Goal: Task Accomplishment & Management: Manage account settings

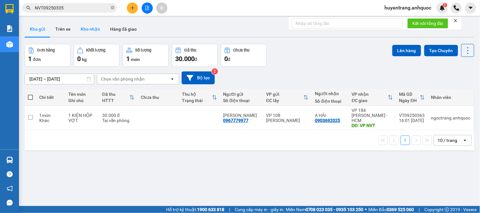
click at [82, 29] on button "Kho nhận" at bounding box center [90, 29] width 29 height 15
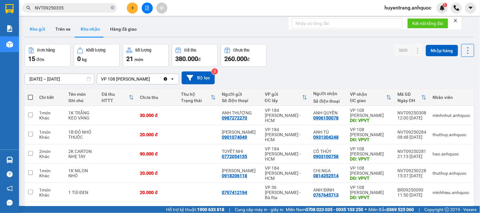
click at [37, 32] on button "Kho gửi" at bounding box center [38, 29] width 26 height 15
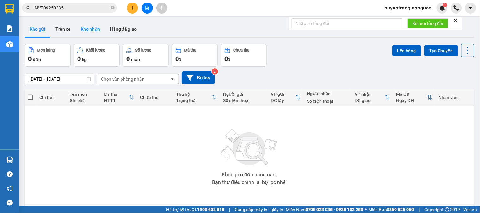
click at [85, 26] on button "Kho nhận" at bounding box center [90, 29] width 29 height 15
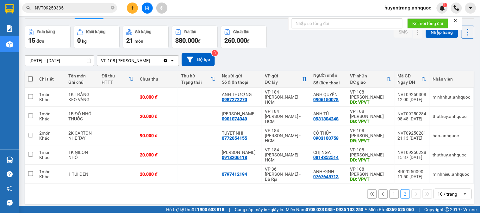
scroll to position [29, 0]
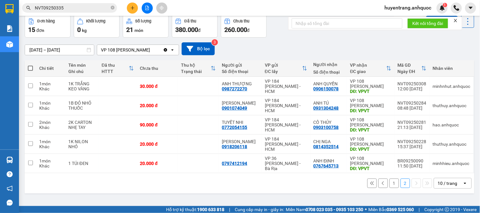
click at [76, 0] on button "Kho nhận" at bounding box center [90, -1] width 29 height 15
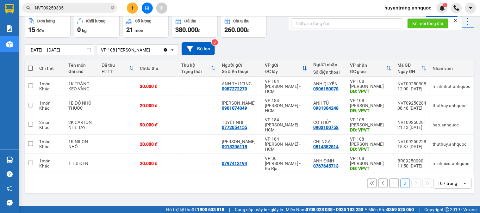
click at [76, 0] on button "Kho nhận" at bounding box center [90, -1] width 29 height 15
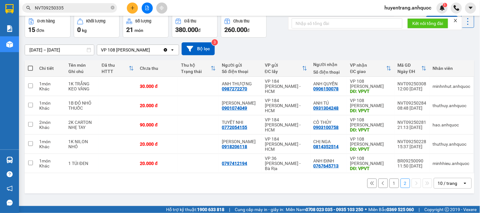
click at [76, 0] on button "Kho nhận" at bounding box center [90, -1] width 29 height 15
click at [390, 184] on button "1" at bounding box center [394, 183] width 9 height 9
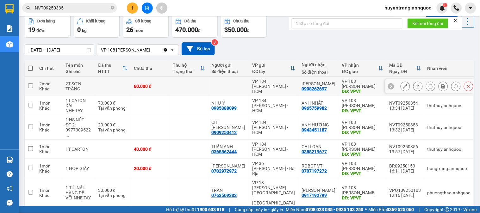
click at [403, 86] on icon at bounding box center [405, 86] width 4 height 4
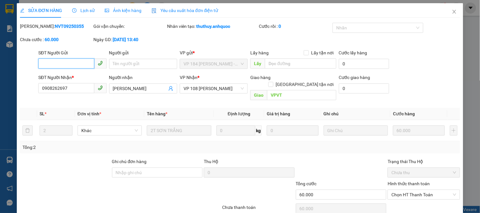
type input "0908262697"
type input "VÕ KỴ"
type input "VPVT"
type input "60.000"
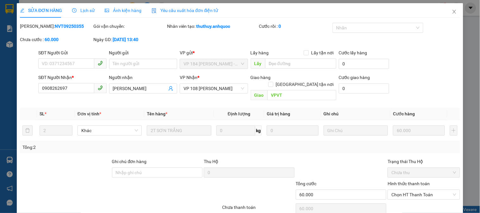
click at [87, 10] on span "Lịch sử" at bounding box center [83, 10] width 22 height 5
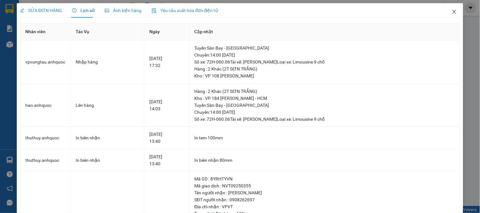
click at [452, 10] on icon "close" at bounding box center [454, 11] width 5 height 5
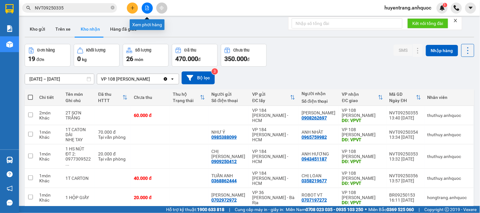
click at [145, 9] on icon "file-add" at bounding box center [147, 8] width 4 height 4
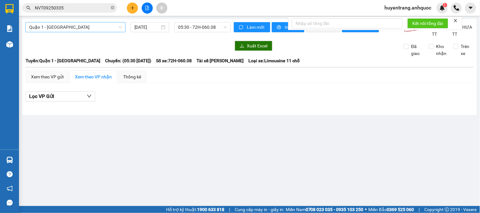
click at [99, 29] on span "Quận 1 - Vũng Tàu" at bounding box center [75, 26] width 93 height 9
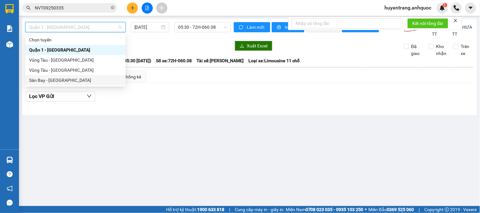
click at [76, 80] on div "Sân Bay - Vũng Tàu" at bounding box center [75, 80] width 93 height 7
type input "11/09/2025"
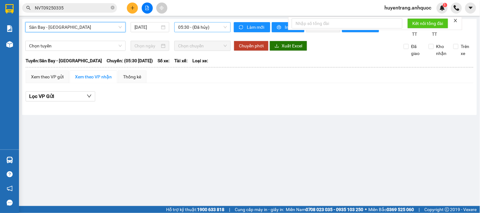
click at [194, 27] on span "05:30 - (Đã hủy)" at bounding box center [202, 26] width 49 height 9
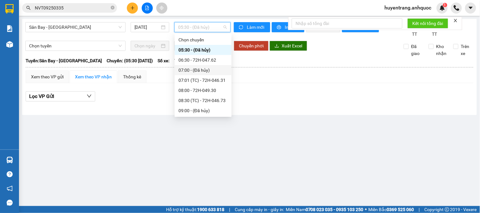
scroll to position [140, 0]
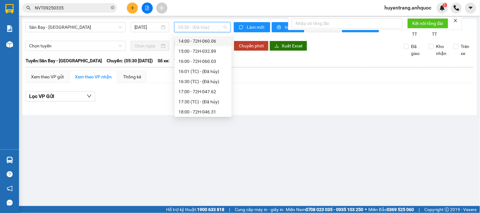
click at [204, 41] on div "14:00 - 72H-060.06" at bounding box center [202, 41] width 49 height 7
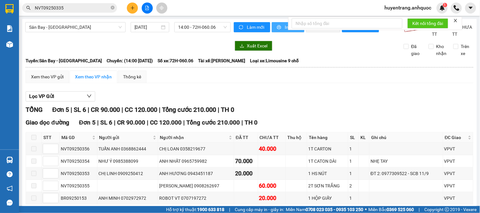
click at [279, 30] on button "In phơi" at bounding box center [288, 27] width 33 height 10
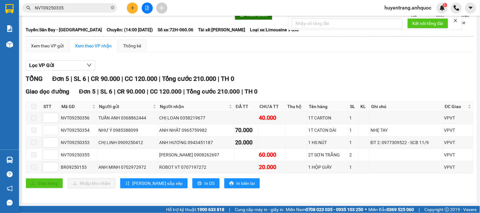
scroll to position [39, 0]
drag, startPoint x: 300, startPoint y: 119, endPoint x: 330, endPoint y: 120, distance: 30.1
click at [330, 120] on tr "NVT09250356 TUẤN ANH 0368862444 CHỊ LOAN 0358219677 40.000 1T CARTON 1 VPVT" at bounding box center [249, 118] width 447 height 12
click at [329, 118] on div "1T CARTON" at bounding box center [327, 118] width 39 height 7
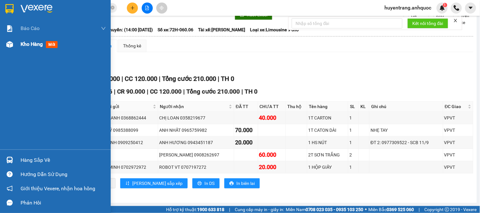
click at [22, 42] on span "Kho hàng" at bounding box center [32, 44] width 22 height 6
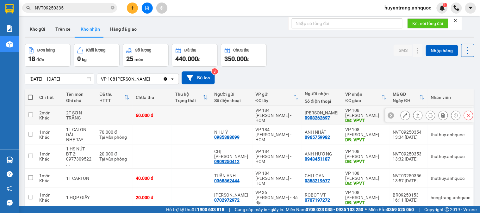
click at [143, 119] on td "60.000 đ" at bounding box center [152, 115] width 39 height 19
checkbox input "true"
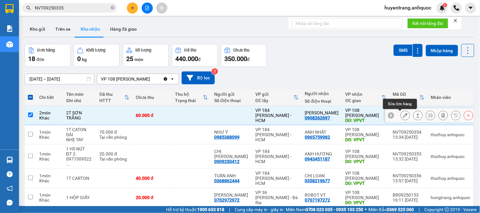
click at [401, 118] on button at bounding box center [405, 115] width 9 height 11
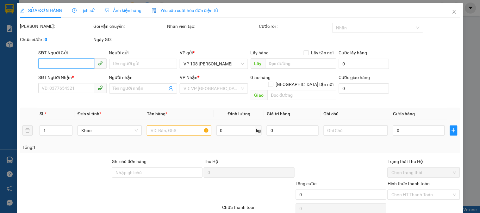
type input "0908262697"
type input "VÕ KỴ"
type input "VPVT"
type input "60.000"
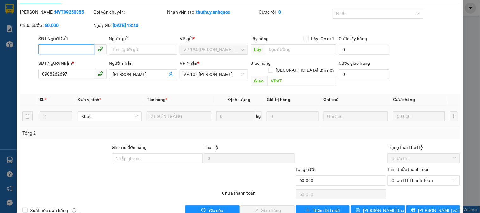
scroll to position [22, 0]
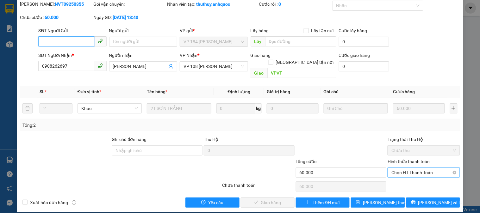
click at [402, 168] on span "Chọn HT Thanh Toán" at bounding box center [423, 172] width 65 height 9
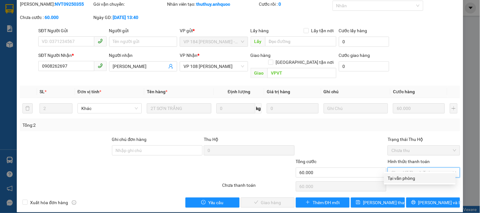
drag, startPoint x: 397, startPoint y: 177, endPoint x: 273, endPoint y: 190, distance: 124.7
click at [397, 176] on div "Tại văn phòng" at bounding box center [420, 178] width 64 height 7
type input "0"
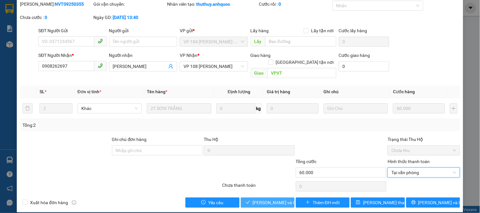
click at [255, 199] on span "Lưu và Giao hàng" at bounding box center [283, 202] width 61 height 7
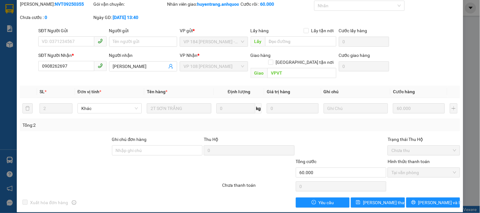
scroll to position [0, 0]
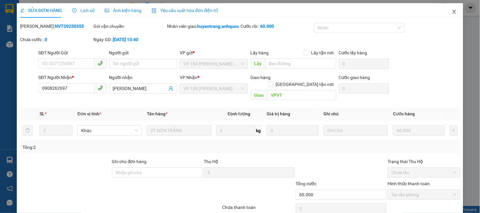
click at [452, 13] on icon "close" at bounding box center [454, 11] width 5 height 5
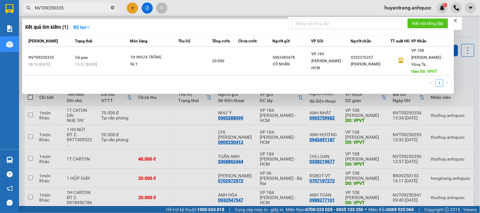
click at [112, 8] on icon "close-circle" at bounding box center [113, 8] width 4 height 4
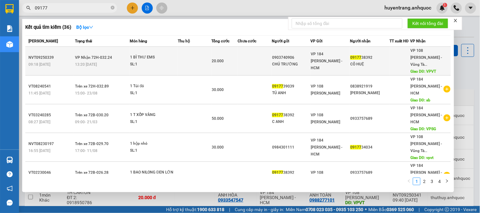
type input "09177"
click at [336, 56] on span "VP 184 Nguyễn Văn Trỗi - HCM" at bounding box center [327, 61] width 32 height 18
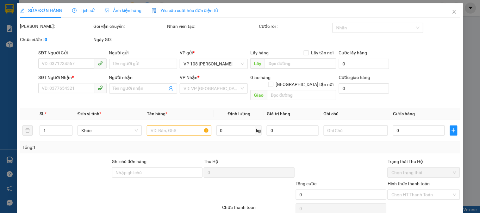
type input "0903740906"
type input "CHÚ TRƯỜNG"
type input "0917738392"
type input "CÔ HUỆ"
type input "VPVT"
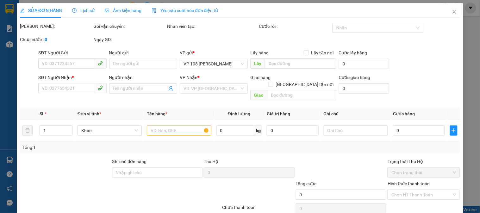
type input "TM 11/9 THỦY"
type input "20.000"
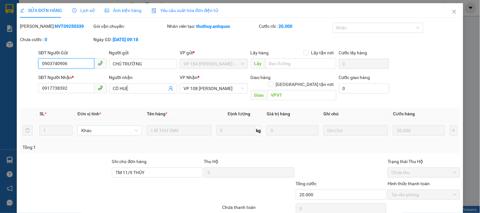
scroll to position [22, 0]
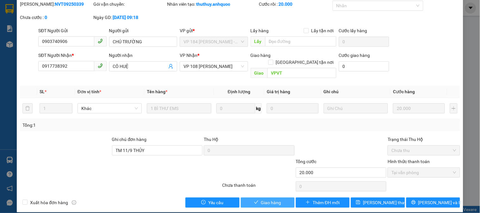
click at [271, 199] on span "Giao hàng" at bounding box center [271, 202] width 20 height 7
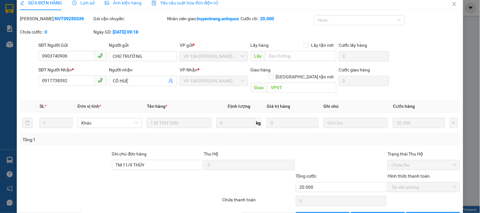
scroll to position [0, 0]
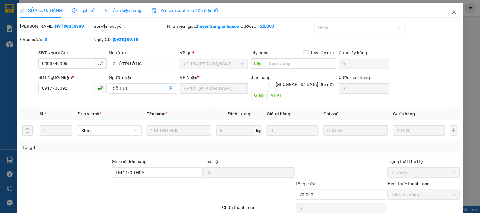
click at [452, 13] on icon "close" at bounding box center [453, 12] width 3 height 4
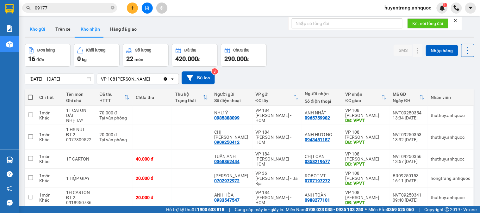
click at [37, 30] on button "Kho gửi" at bounding box center [38, 29] width 26 height 15
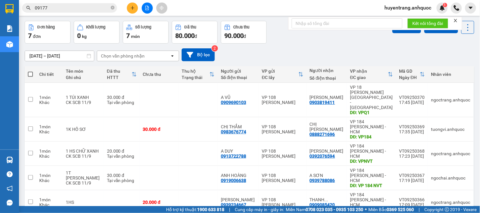
scroll to position [35, 0]
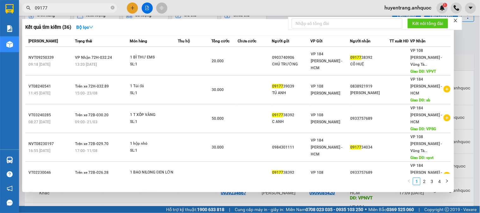
drag, startPoint x: 78, startPoint y: 7, endPoint x: 3, endPoint y: 15, distance: 75.7
click at [0, 15] on section "Kết quả tìm kiếm ( 36 ) Bộ lọc Mã ĐH Trạng thái Món hàng Thu hộ Tổng cước Chưa …" at bounding box center [240, 106] width 480 height 213
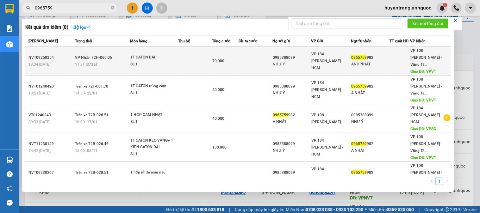
type input "0965759"
click at [134, 61] on div "SL: 1" at bounding box center [153, 64] width 47 height 7
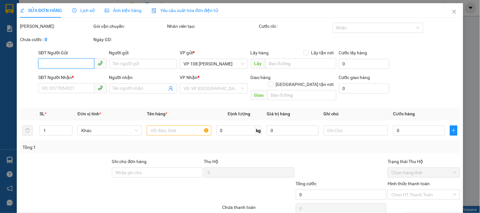
type input "0985388099"
type input "NHƯ Ý"
type input "0965759982"
type input "ANH NHẤT"
type input "VPVT"
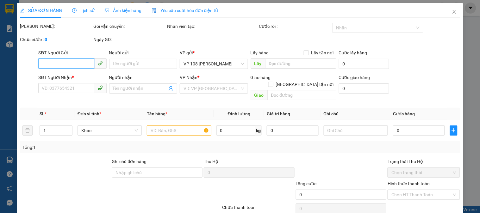
type input "TM 11/9 THỦY"
type input "70.000"
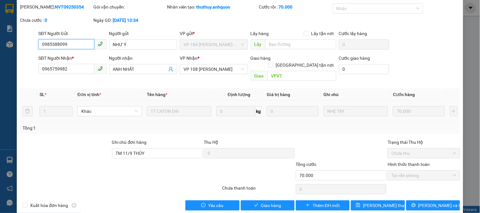
scroll to position [22, 0]
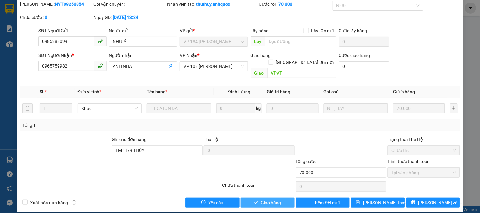
click at [281, 199] on button "Giao hàng" at bounding box center [268, 203] width 54 height 10
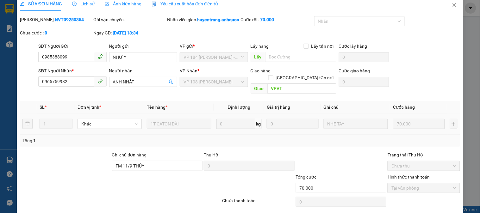
scroll to position [0, 0]
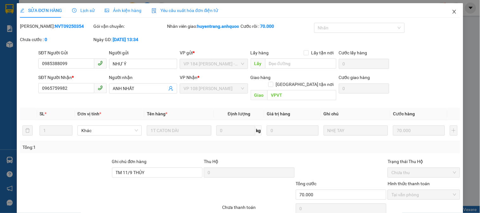
click at [452, 9] on icon "close" at bounding box center [454, 11] width 5 height 5
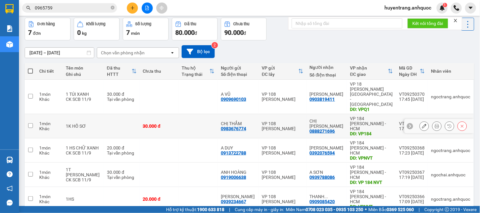
scroll to position [66, 0]
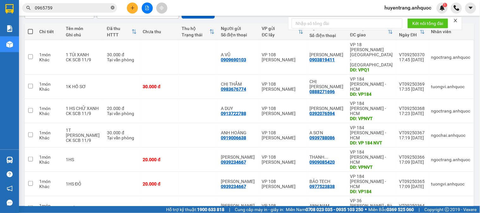
click at [113, 7] on icon "close-circle" at bounding box center [113, 8] width 4 height 4
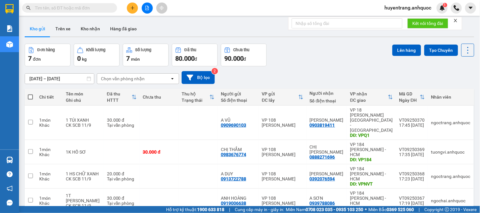
scroll to position [0, 0]
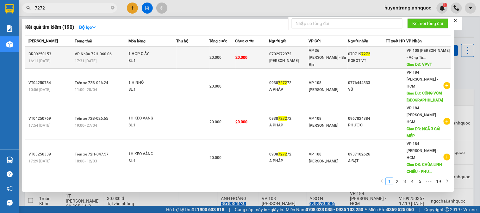
type input "7272"
click at [304, 55] on div "0702972972" at bounding box center [289, 54] width 39 height 7
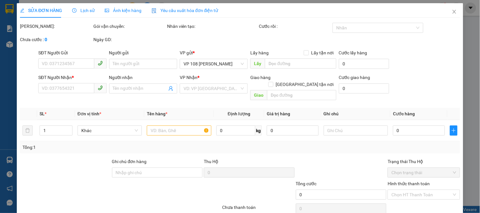
type input "0702972972"
type input "ANH MINH"
type input "0707197272"
type input "ROBOT VT"
type input "VPVT"
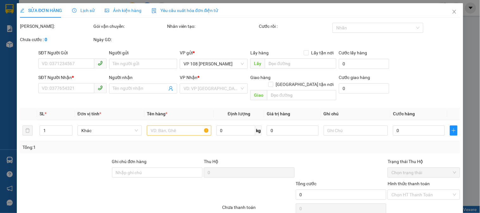
type input "20.000"
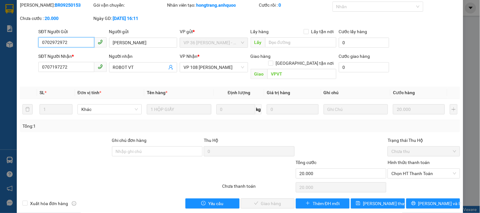
scroll to position [22, 0]
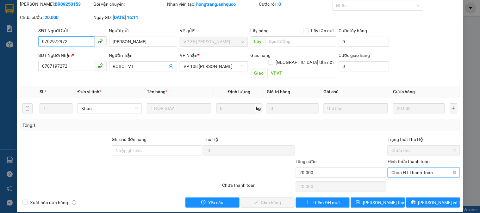
click at [420, 168] on span "Chọn HT Thanh Toán" at bounding box center [423, 172] width 65 height 9
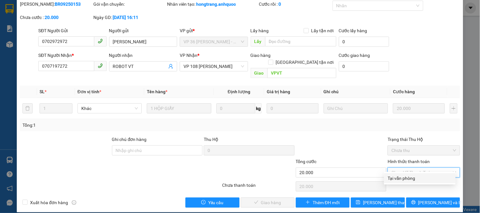
click at [414, 179] on div "Tại văn phòng" at bounding box center [420, 178] width 64 height 7
type input "0"
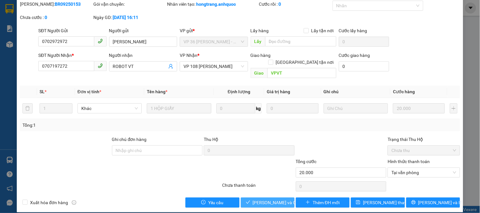
click at [283, 199] on span "Lưu và Giao hàng" at bounding box center [283, 202] width 61 height 7
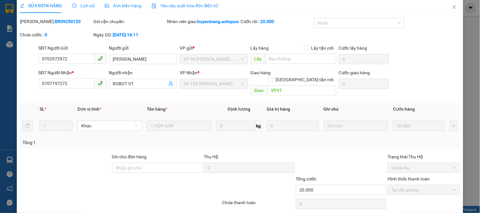
scroll to position [0, 0]
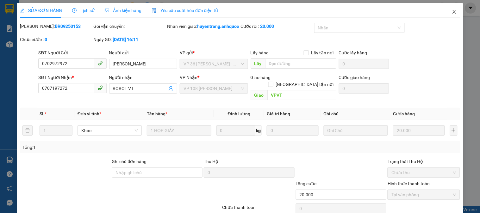
click at [452, 10] on icon "close" at bounding box center [454, 11] width 5 height 5
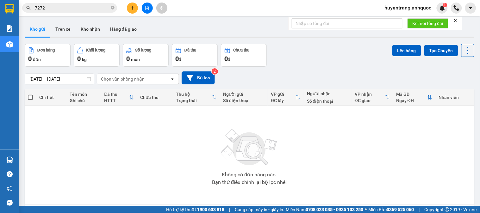
click at [112, 7] on icon "close-circle" at bounding box center [113, 8] width 4 height 4
click at [43, 9] on input "7272" at bounding box center [72, 7] width 75 height 7
click at [87, 11] on input "7272" at bounding box center [72, 7] width 75 height 7
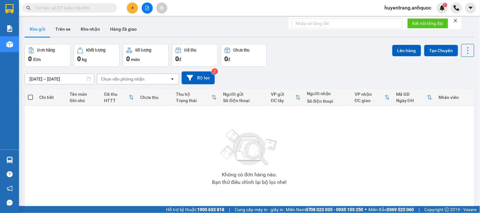
click at [102, 7] on input "text" at bounding box center [72, 7] width 75 height 7
paste input "0909901504"
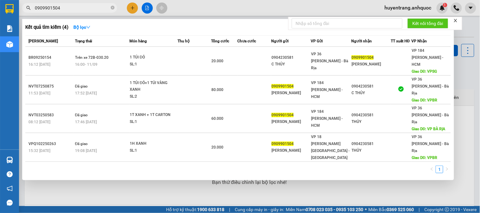
type input "0909901504"
click at [206, 157] on div at bounding box center [240, 106] width 480 height 213
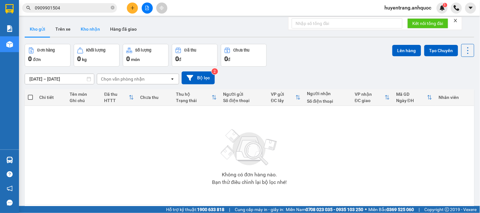
click at [94, 33] on button "Kho nhận" at bounding box center [90, 29] width 29 height 15
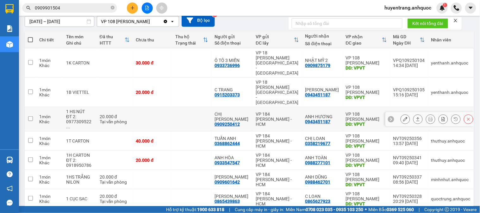
scroll to position [124, 0]
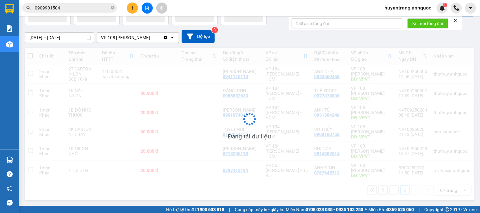
scroll to position [42, 0]
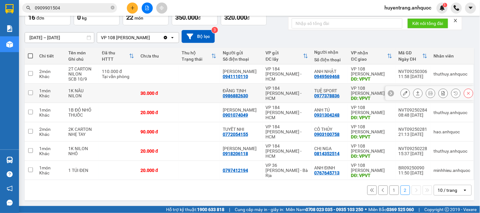
click at [352, 90] on div "VP 108 [PERSON_NAME]" at bounding box center [371, 91] width 41 height 10
checkbox input "true"
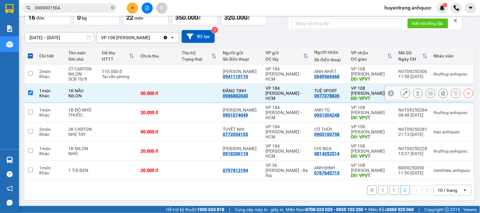
click at [401, 93] on button at bounding box center [405, 93] width 9 height 11
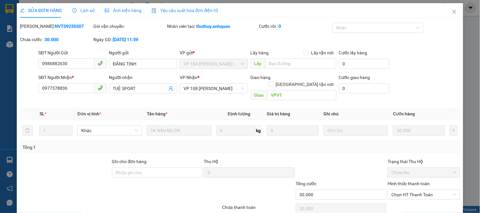
type input "0986882630"
type input "ĐĂNG TỊNH"
type input "0977378836"
type input "TUỆ SPORT"
type input "VPVT"
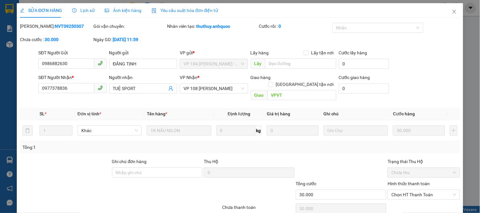
type input "30.000"
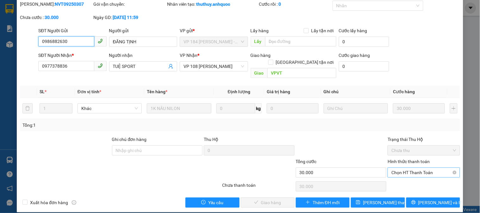
click at [412, 168] on span "Chọn HT Thanh Toán" at bounding box center [423, 172] width 65 height 9
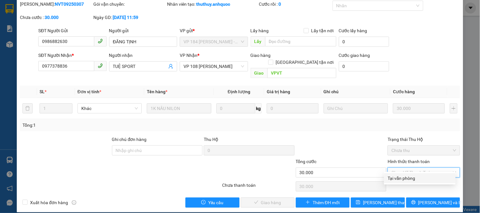
click at [404, 182] on div "Tại văn phòng" at bounding box center [420, 178] width 64 height 7
type input "0"
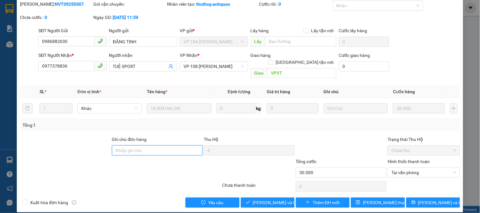
click at [132, 146] on input "Ghi chú đơn hàng" at bounding box center [157, 151] width 91 height 10
type input "CK SCB 11/9"
click at [38, 199] on span "Xuất hóa đơn hàng" at bounding box center [49, 202] width 43 height 7
click at [27, 200] on input "Xuất hóa đơn hàng" at bounding box center [24, 202] width 4 height 4
checkbox input "true"
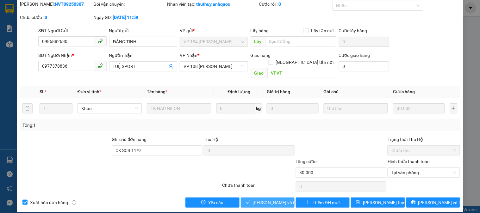
click at [265, 199] on span "Lưu và Giao hàng" at bounding box center [283, 202] width 61 height 7
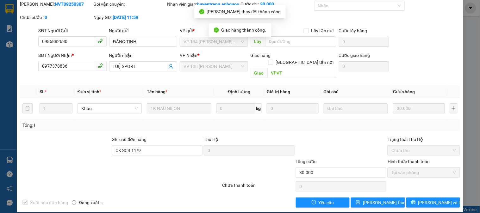
click at [55, 2] on b "NVT09250307" at bounding box center [69, 4] width 29 height 5
click at [55, 3] on b "NVT09250307" at bounding box center [69, 4] width 29 height 5
click at [55, 6] on b "NVT09250307" at bounding box center [69, 4] width 29 height 5
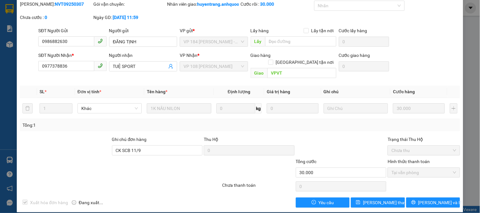
copy b "NVT09250307"
click at [55, 71] on input "0977378836" at bounding box center [66, 66] width 56 height 10
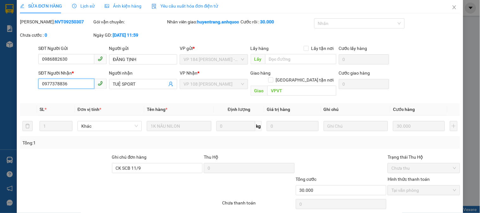
scroll to position [0, 0]
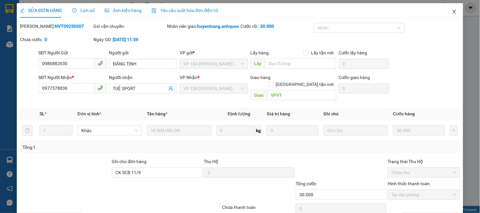
click at [452, 13] on icon "close" at bounding box center [454, 11] width 5 height 5
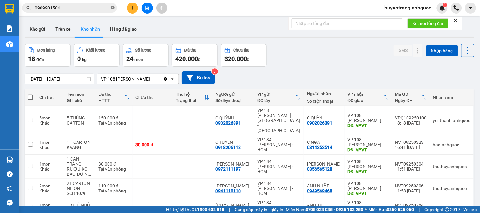
click at [113, 8] on icon "close-circle" at bounding box center [113, 8] width 4 height 4
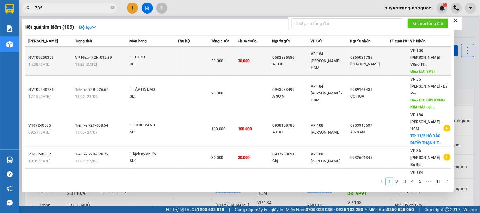
type input "785"
click at [325, 55] on span "VP 184 Nguyễn Văn Trỗi - HCM" at bounding box center [327, 61] width 32 height 18
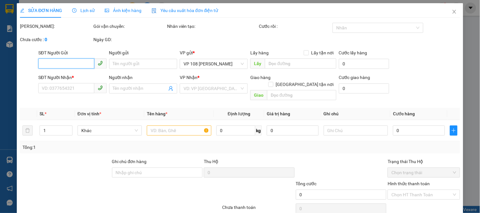
type input "0582885586"
type input "A THI"
type input "0865036785"
type input "C LINH"
type input "VPVT"
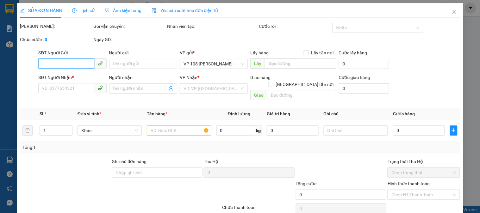
type input "30.000"
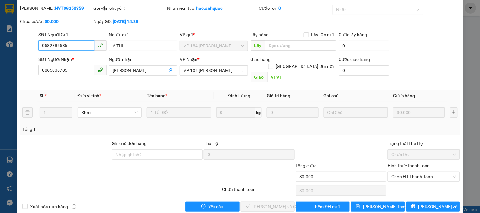
scroll to position [22, 0]
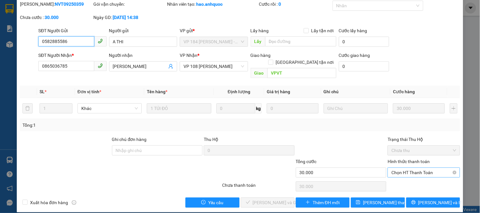
click at [416, 169] on span "Chọn HT Thanh Toán" at bounding box center [423, 172] width 65 height 9
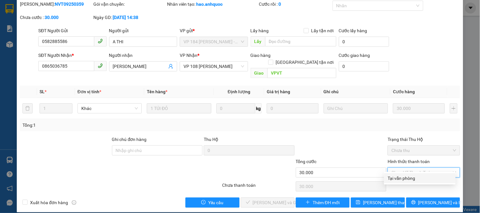
click at [410, 180] on div "Tại văn phòng" at bounding box center [420, 178] width 64 height 7
type input "0"
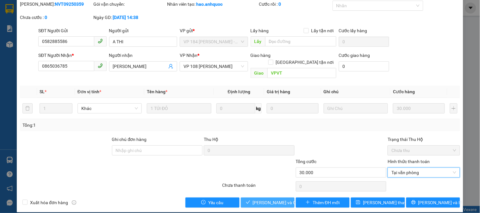
click at [273, 199] on span "Lưu và Giao hàng" at bounding box center [283, 202] width 61 height 7
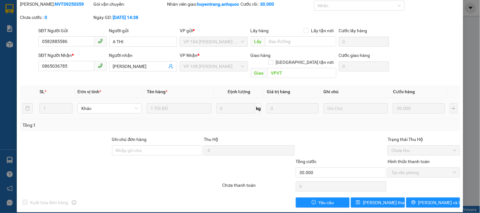
scroll to position [0, 0]
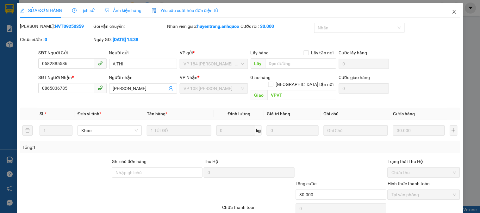
click at [452, 11] on icon "close" at bounding box center [454, 11] width 5 height 5
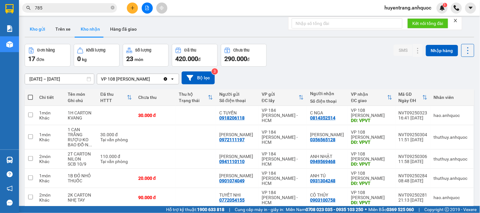
click at [43, 29] on button "Kho gửi" at bounding box center [38, 29] width 26 height 15
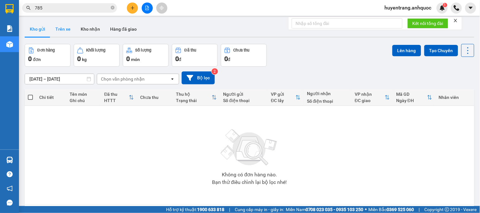
click at [63, 32] on button "Trên xe" at bounding box center [62, 29] width 25 height 15
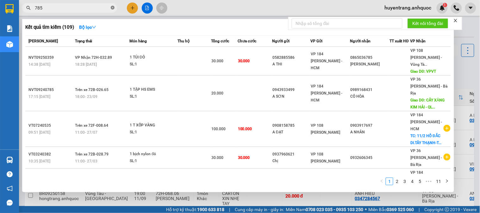
click at [113, 7] on icon "close-circle" at bounding box center [113, 8] width 4 height 4
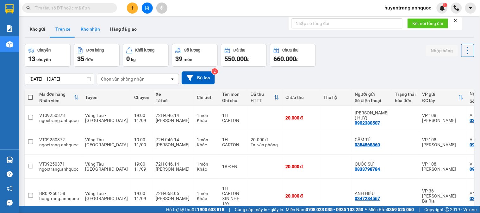
click at [97, 26] on button "Kho nhận" at bounding box center [90, 29] width 29 height 15
type input "01/09/2025 – 11/09/2025"
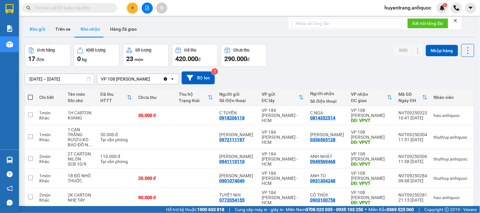
click at [36, 31] on button "Kho gửi" at bounding box center [38, 29] width 26 height 15
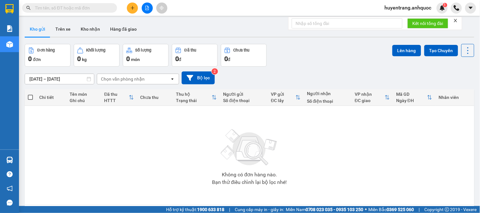
scroll to position [29, 0]
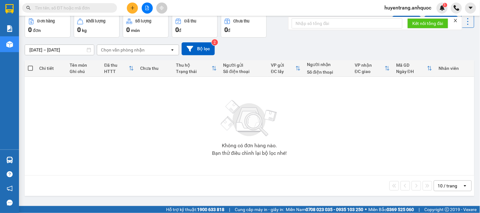
click at [104, 8] on input "text" at bounding box center [72, 7] width 75 height 7
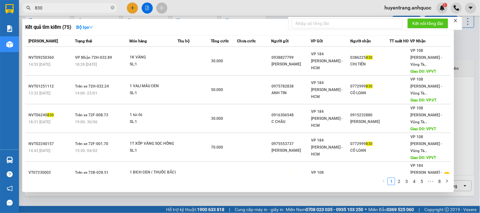
type input "830"
click at [211, 7] on div at bounding box center [240, 106] width 480 height 213
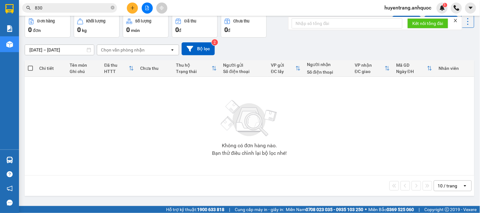
scroll to position [0, 0]
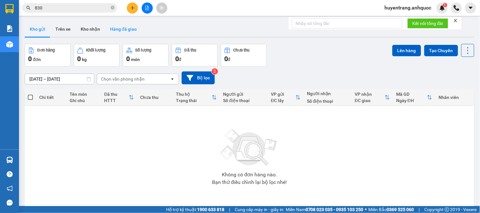
click at [122, 30] on button "Hàng đã giao" at bounding box center [123, 29] width 37 height 15
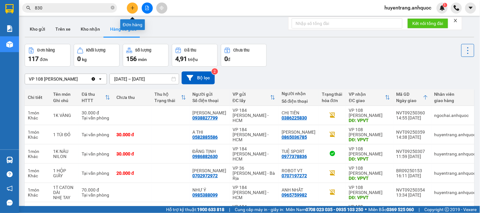
click at [136, 7] on button at bounding box center [132, 8] width 11 height 11
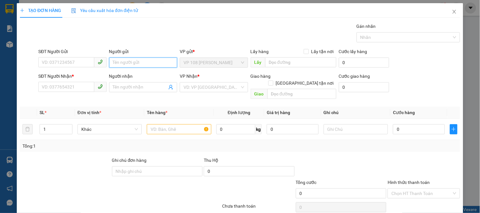
click at [140, 61] on input "Người gửi" at bounding box center [143, 63] width 68 height 10
type input "C DIỄM"
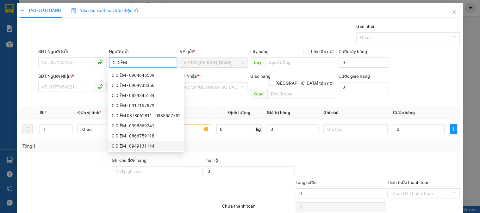
click at [151, 146] on div "C DIỄM - 0949131144" at bounding box center [146, 146] width 69 height 7
type input "0949131144"
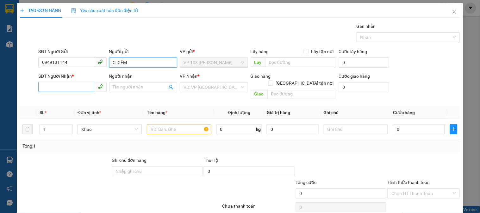
type input "C DIỄM"
click at [86, 85] on input "SĐT Người Nhận *" at bounding box center [66, 87] width 56 height 10
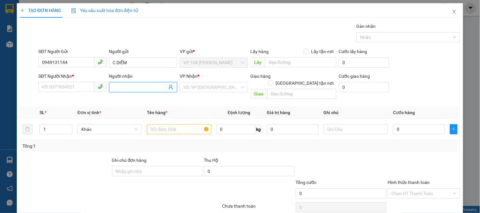
click at [132, 88] on input "Người nhận" at bounding box center [140, 87] width 54 height 7
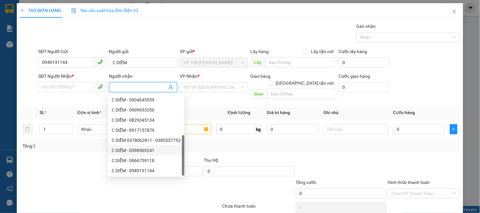
scroll to position [20, 0]
click at [130, 85] on input "Người nhận" at bounding box center [140, 87] width 54 height 7
type input "SƠN"
drag, startPoint x: 245, startPoint y: 142, endPoint x: 247, endPoint y: 134, distance: 7.7
click at [247, 143] on div "Tổng: 1" at bounding box center [239, 146] width 435 height 7
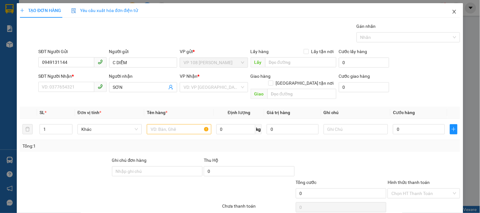
click at [452, 11] on icon "close" at bounding box center [454, 11] width 5 height 5
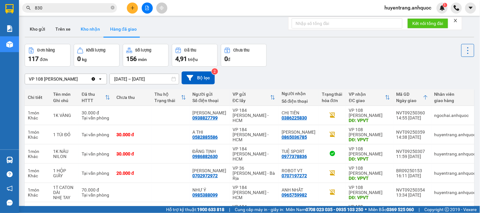
click at [87, 29] on button "Kho nhận" at bounding box center [90, 29] width 29 height 15
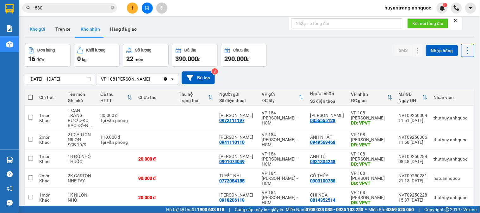
click at [35, 24] on button "Kho gửi" at bounding box center [38, 29] width 26 height 15
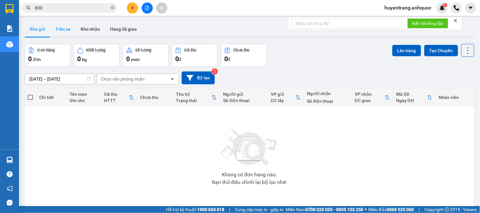
click at [68, 28] on button "Trên xe" at bounding box center [62, 29] width 25 height 15
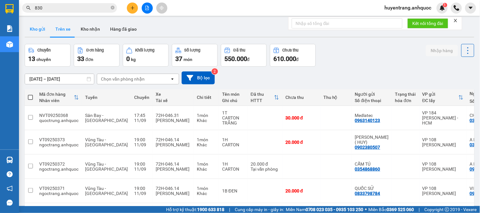
click at [41, 26] on button "Kho gửi" at bounding box center [38, 29] width 26 height 15
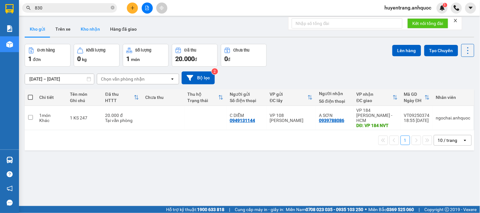
click at [91, 31] on button "Kho nhận" at bounding box center [90, 29] width 29 height 15
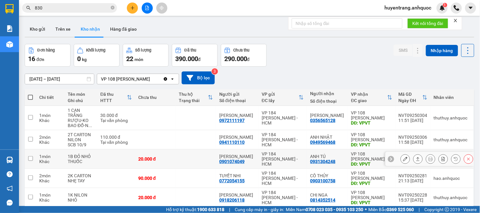
click at [206, 158] on td at bounding box center [196, 159] width 41 height 19
checkbox input "true"
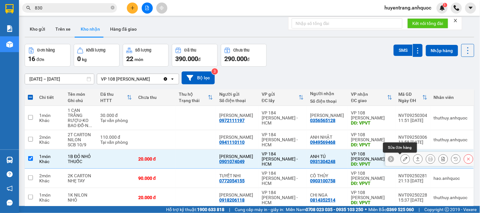
click at [403, 159] on icon at bounding box center [405, 159] width 4 height 4
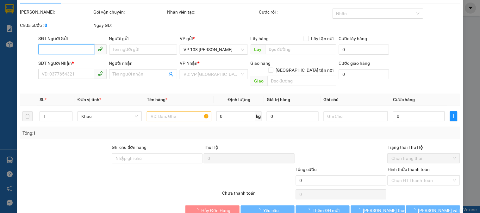
scroll to position [22, 0]
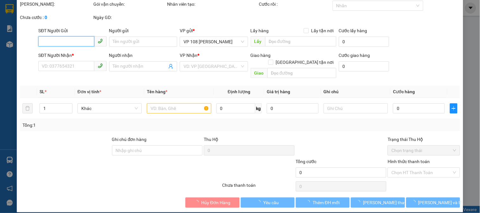
type input "0901074049"
type input "HOÀNG CHINH"
type input "0931304248"
type input "ANH TÚ"
type input "VPVT"
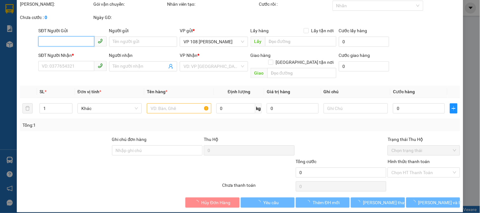
type input "TT TIỀN MẶT 11/9"
type input "20.000"
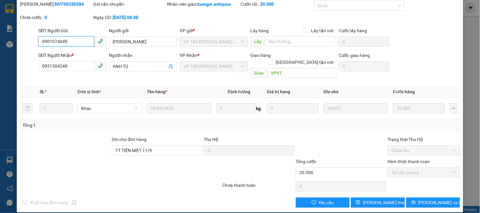
scroll to position [0, 0]
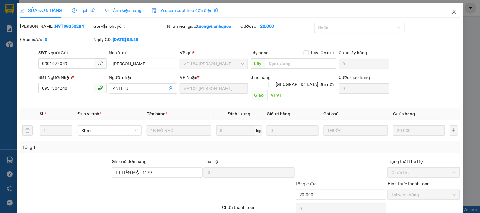
click at [452, 11] on icon "close" at bounding box center [453, 12] width 3 height 4
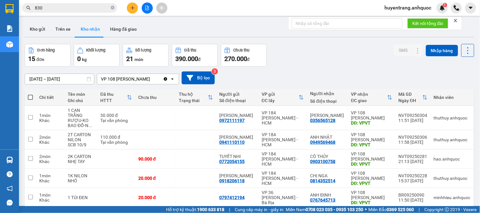
click at [0, 12] on section "Kết quả tìm kiếm ( 75 ) Bộ lọc Mã ĐH Trạng thái Món hàng Thu hộ Tổng cước Chưa …" at bounding box center [240, 106] width 480 height 213
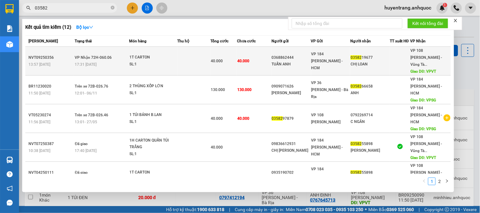
type input "03582"
click at [141, 54] on div "1T CARTON" at bounding box center [152, 57] width 47 height 7
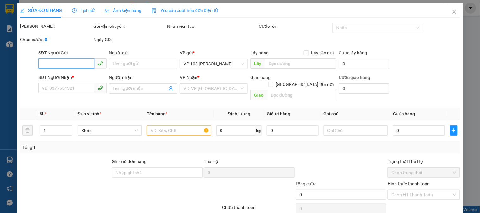
type input "0368862444"
type input "TUẤN ANH"
type input "0358219677"
type input "CHỊ LOAN"
type input "VPVT"
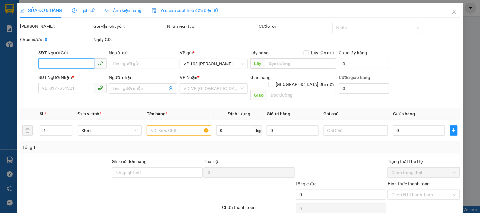
type input "40.000"
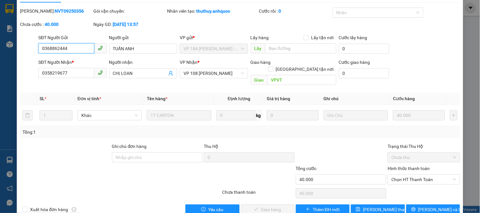
scroll to position [22, 0]
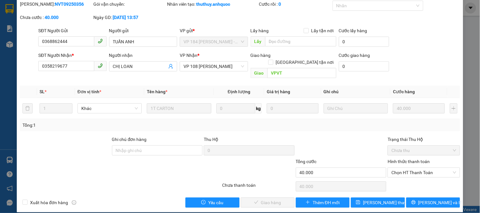
click at [416, 172] on div "Hình thức thanh toán Chọn HT Thanh Toán" at bounding box center [424, 169] width 72 height 22
click at [414, 168] on span "Chọn HT Thanh Toán" at bounding box center [423, 172] width 65 height 9
click at [410, 178] on div "Tại văn phòng" at bounding box center [420, 178] width 64 height 7
type input "0"
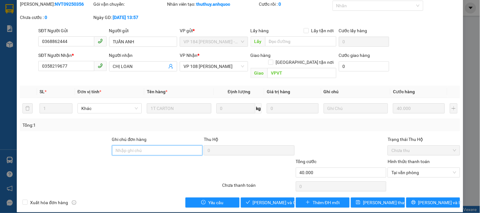
click at [137, 147] on input "Ghi chú đơn hàng" at bounding box center [157, 151] width 91 height 10
type input "CK SCB 11/9"
click at [45, 199] on span "Xuất hóa đơn hàng" at bounding box center [49, 202] width 43 height 7
click at [27, 200] on input "Xuất hóa đơn hàng" at bounding box center [24, 202] width 4 height 4
checkbox input "true"
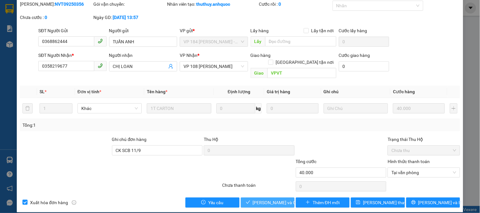
click at [263, 199] on span "Lưu và Giao hàng" at bounding box center [283, 202] width 61 height 7
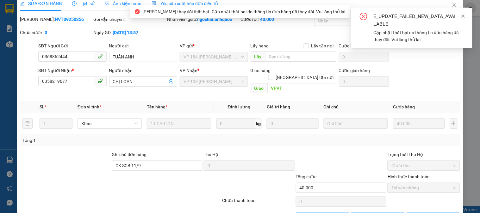
scroll to position [0, 0]
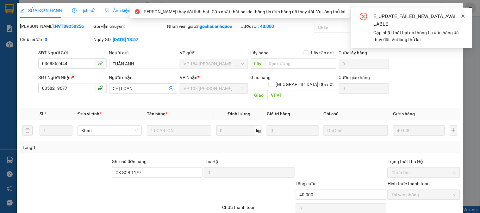
click at [464, 16] on icon "close" at bounding box center [463, 16] width 4 height 4
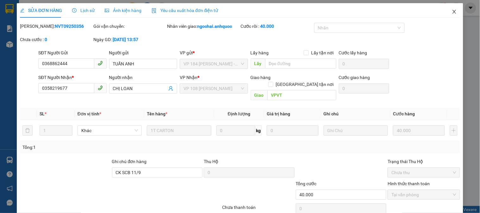
click at [452, 11] on icon "close" at bounding box center [454, 11] width 5 height 5
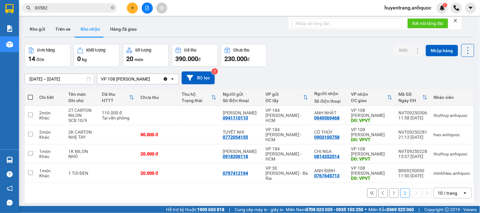
click at [106, 7] on input "03582" at bounding box center [72, 7] width 75 height 7
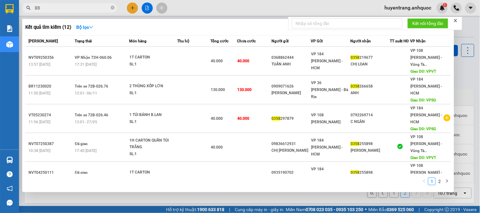
type input "0"
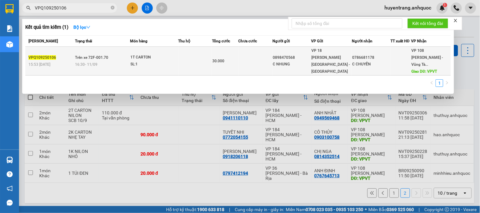
type input "VPQ109250106"
click at [211, 59] on td at bounding box center [195, 61] width 34 height 29
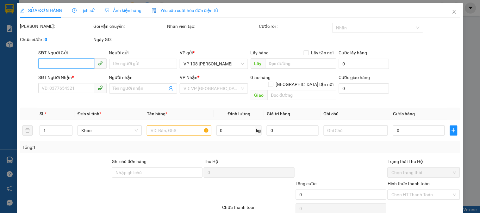
type input "0898470568"
type input "C NHUNG"
type input "0786681178"
type input "C CHUYỀN"
type input "VPVT"
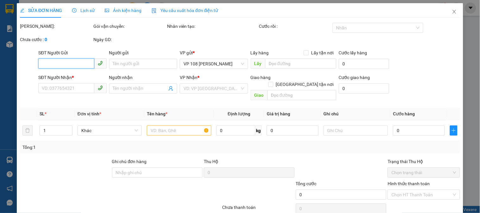
type input "TM 11/9 THANH"
type input "30.000"
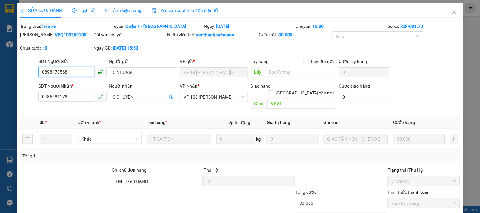
scroll to position [22, 0]
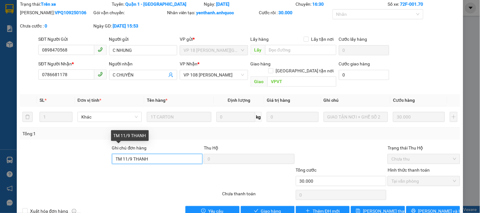
click at [185, 154] on input "TM 11/9 THANH" at bounding box center [157, 159] width 91 height 10
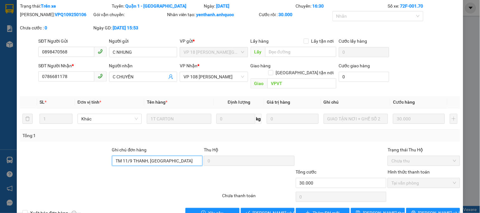
scroll to position [30, 0]
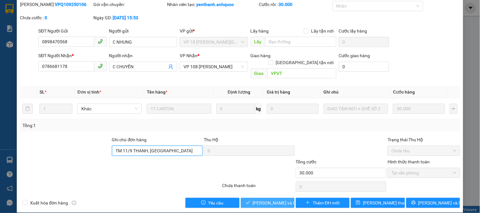
type input "TM 11/9 THANH, TXG"
click at [263, 200] on span "Lưu và Giao hàng" at bounding box center [283, 203] width 61 height 7
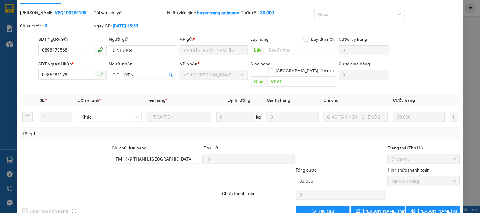
scroll to position [0, 0]
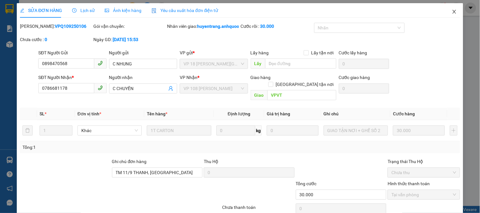
click at [452, 12] on span "Close" at bounding box center [455, 12] width 18 height 18
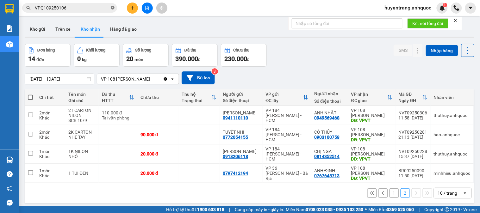
click at [113, 9] on icon "close-circle" at bounding box center [113, 8] width 4 height 4
click at [100, 9] on input "text" at bounding box center [72, 7] width 75 height 7
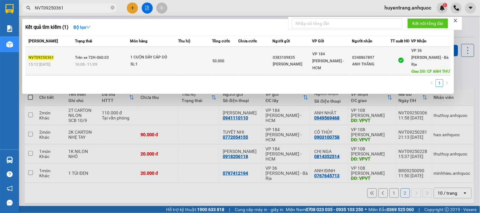
type input "NVT09250361"
click at [122, 70] on td "Trên xe 72H-060.03 16:00 - 11/09" at bounding box center [101, 61] width 57 height 29
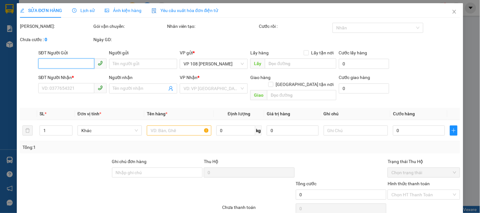
type input "0383109835"
type input "ANH ĐĂNG"
type input "0348867897"
type input "ANH THẮNG"
type input "CF ANH THƯ"
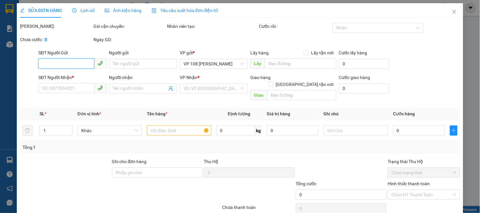
type input "50.000"
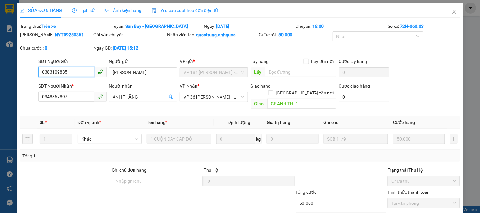
checkbox input "true"
click at [194, 96] on span "VP 36 Lê Thành Duy - Bà Rịa" at bounding box center [214, 96] width 60 height 9
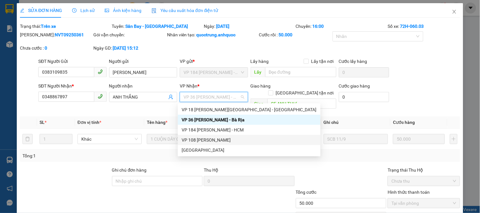
click at [206, 137] on div "VP 108 Lê Hồng Phong - Vũng Tàu" at bounding box center [249, 140] width 135 height 7
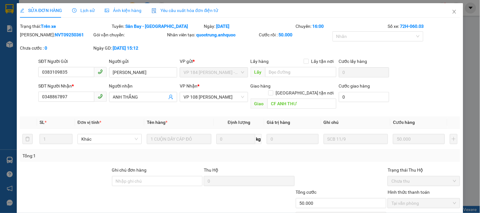
click at [84, 8] on span "Lịch sử" at bounding box center [83, 10] width 22 height 5
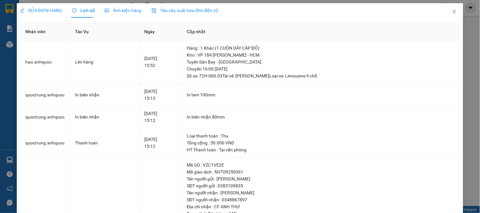
click at [51, 12] on span "SỬA ĐƠN HÀNG" at bounding box center [41, 10] width 42 height 5
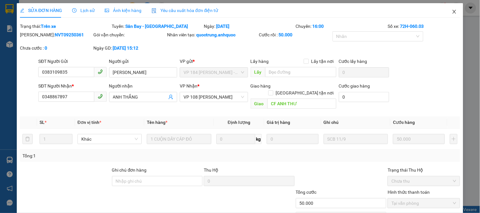
click at [452, 13] on icon "close" at bounding box center [454, 11] width 5 height 5
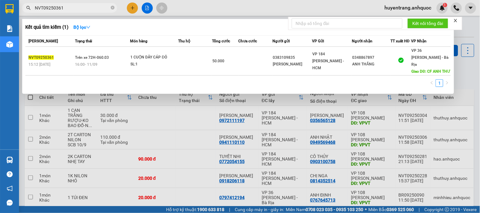
click at [83, 7] on input "NVT09250361" at bounding box center [72, 7] width 75 height 7
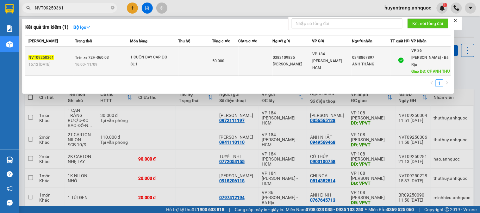
click at [299, 62] on div "ANH ĐĂNG" at bounding box center [292, 64] width 39 height 7
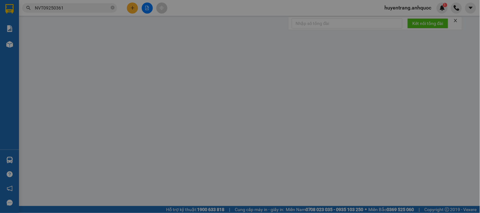
type input "0383109835"
type input "ANH ĐĂNG"
type input "0348867897"
type input "ANH THẮNG"
type input "CF ANH THƯ"
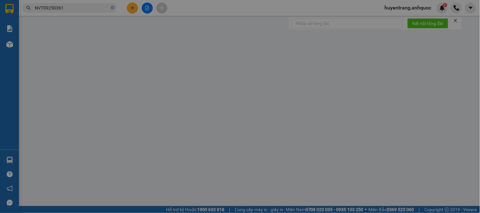
type input "50.000"
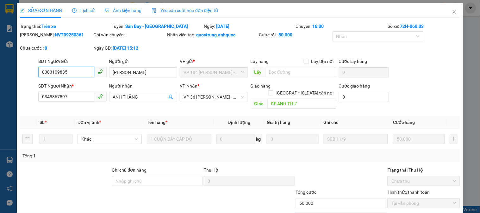
checkbox input "true"
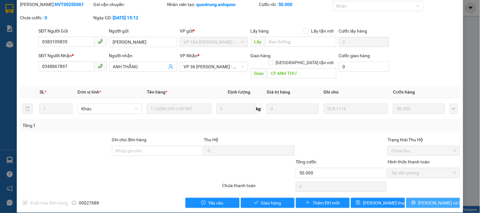
click at [435, 200] on span "Lưu và In" at bounding box center [440, 203] width 44 height 7
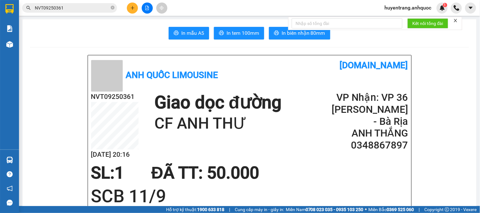
click at [66, 10] on input "NVT09250361" at bounding box center [72, 7] width 75 height 7
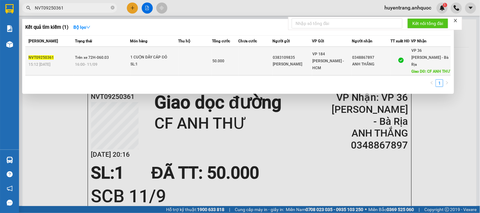
click at [201, 68] on td at bounding box center [195, 61] width 34 height 29
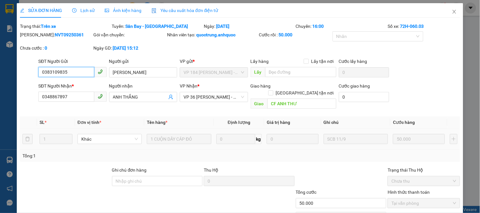
checkbox input "true"
click at [223, 104] on div "VP Nhận * VP 36 Lê Thành Duy - Bà Rịa" at bounding box center [214, 94] width 68 height 22
click at [222, 100] on span "VP 36 Lê Thành Duy - Bà Rịa" at bounding box center [214, 96] width 60 height 9
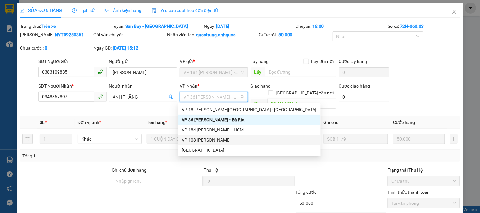
click at [227, 142] on div "VP 108 Lê Hồng Phong - Vũng Tàu" at bounding box center [249, 140] width 135 height 7
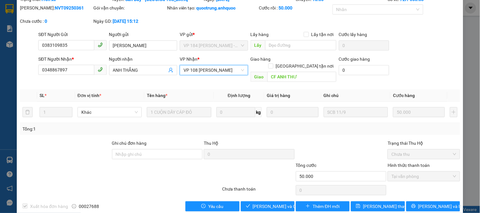
scroll to position [30, 0]
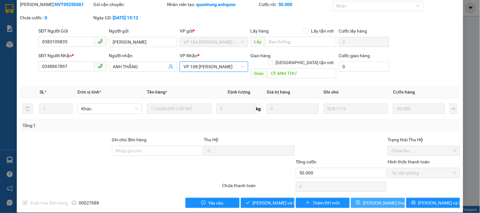
click at [393, 198] on button "Lưu thay đổi" at bounding box center [378, 203] width 54 height 10
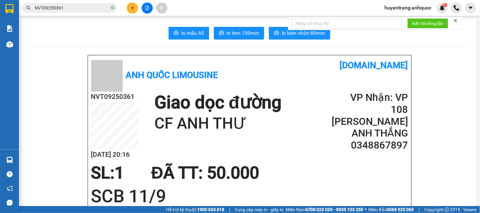
click at [74, 9] on input "NVT09250361" at bounding box center [72, 7] width 75 height 7
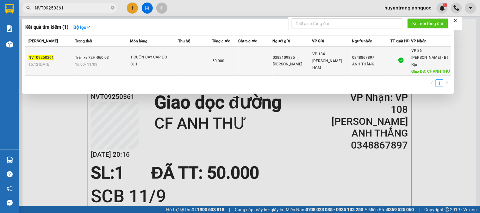
click at [144, 69] on td "1 CUỘN DÂY CÁP ĐỎ SL: 1" at bounding box center [154, 61] width 48 height 29
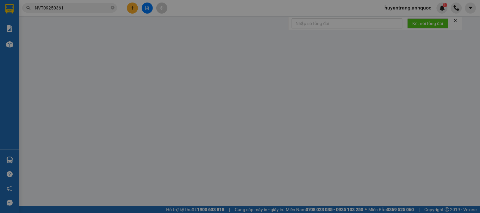
type input "0383109835"
type input "ANH ĐĂNG"
type input "0348867897"
type input "ANH THẮNG"
type input "CF ANH THƯ"
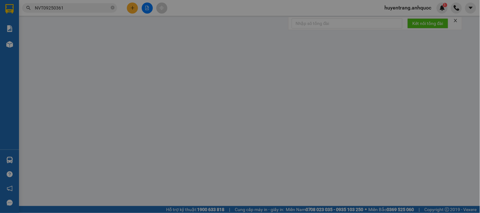
type input "50.000"
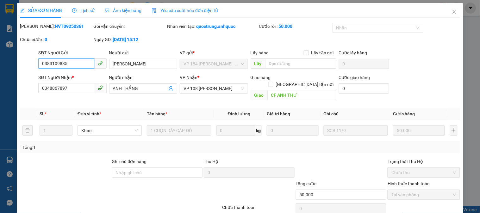
checkbox input "true"
click at [88, 14] on div "Lịch sử" at bounding box center [83, 10] width 22 height 15
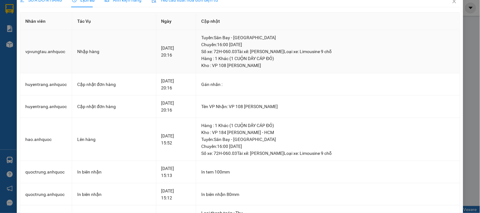
scroll to position [9, 0]
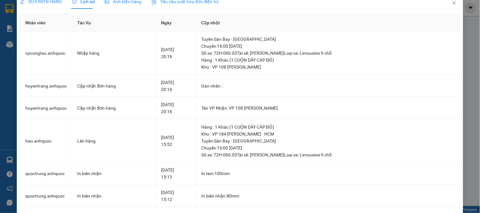
click at [46, 3] on span "SỬA ĐƠN HÀNG" at bounding box center [41, 1] width 42 height 5
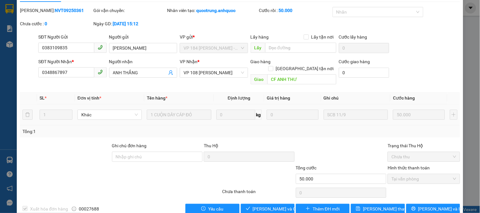
scroll to position [22, 0]
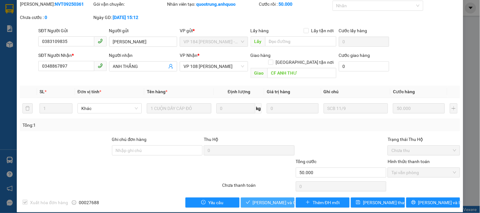
click at [280, 199] on span "Lưu và Giao hàng" at bounding box center [283, 202] width 61 height 7
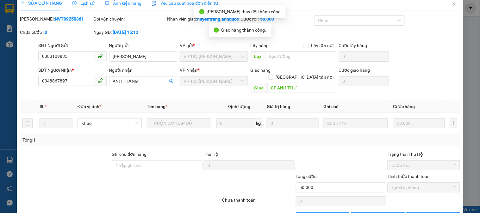
scroll to position [0, 0]
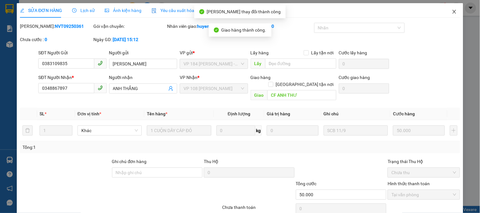
click at [452, 11] on icon "close" at bounding box center [454, 11] width 5 height 5
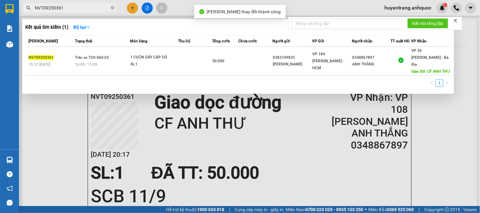
click at [91, 8] on input "NVT09250361" at bounding box center [72, 7] width 75 height 7
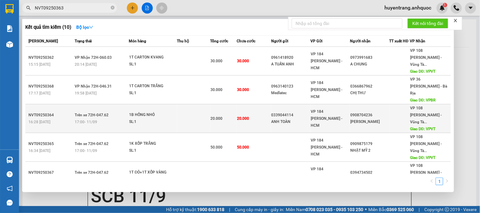
scroll to position [35, 0]
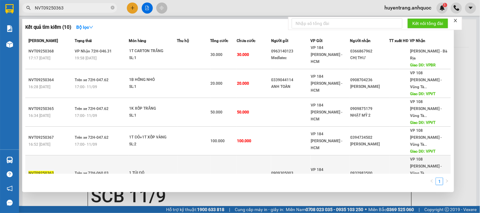
type input "NVT09250363"
click at [240, 156] on td at bounding box center [254, 177] width 34 height 43
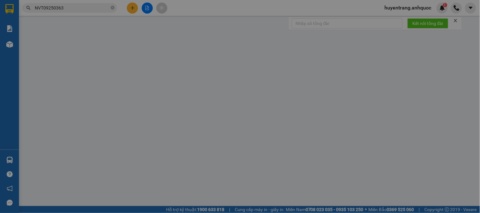
type input "0909305003"
type input "C THẢO"
type input "0932983500"
type input "ANH SÁNG"
type input "GIÁO XỨ NGỌC HÀ"
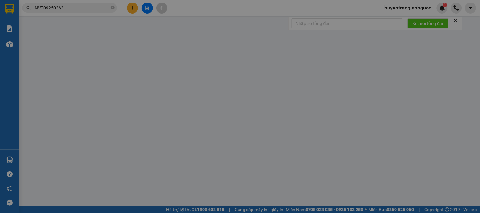
type input "TM 11/9 VP184 HẢO"
type input "20.000"
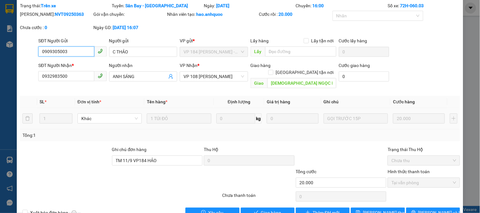
scroll to position [30, 0]
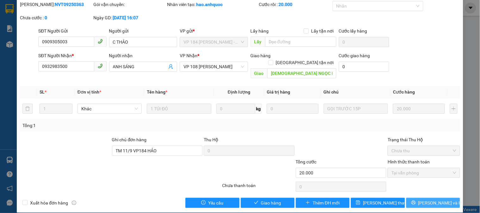
click at [436, 198] on button "Lưu và In" at bounding box center [433, 203] width 54 height 10
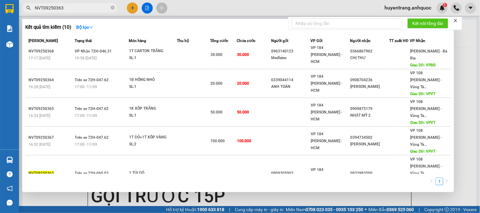
click at [72, 5] on input "NVT09250363" at bounding box center [72, 7] width 75 height 7
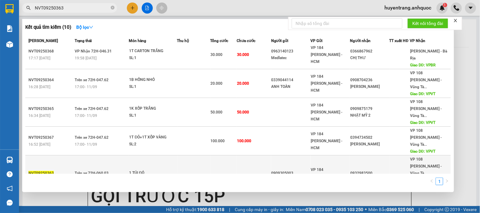
click at [149, 177] on div "SL: 1" at bounding box center [152, 180] width 47 height 7
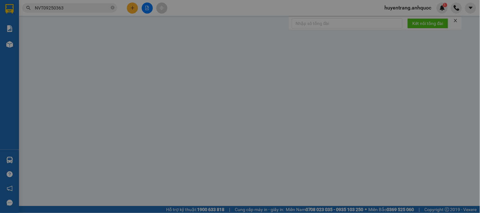
type input "0909305003"
type input "C THẢO"
type input "0932983500"
type input "ANH SÁNG"
type input "GIÁO XỨ NGỌC HÀ"
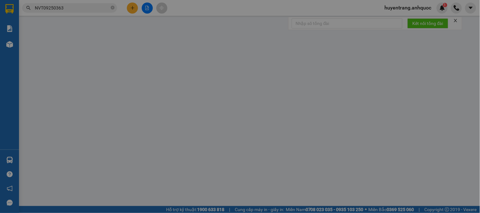
type input "TM 11/9 VP184 HẢO"
type input "20.000"
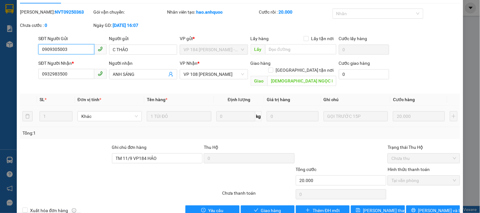
scroll to position [22, 0]
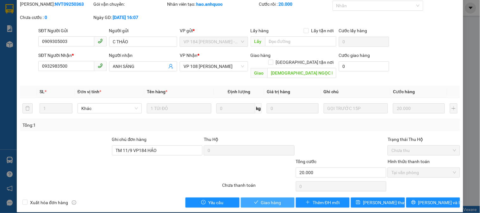
click at [255, 200] on icon "check" at bounding box center [256, 202] width 4 height 4
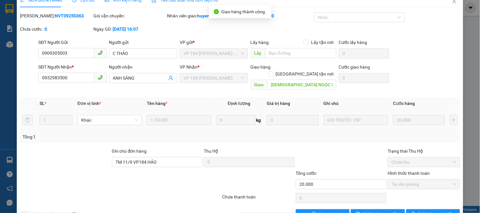
scroll to position [0, 0]
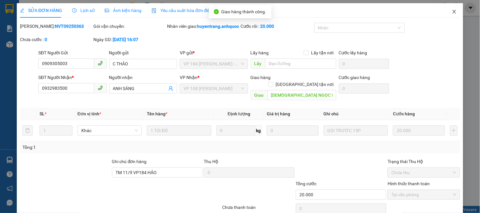
click at [447, 18] on span "Close" at bounding box center [455, 12] width 18 height 18
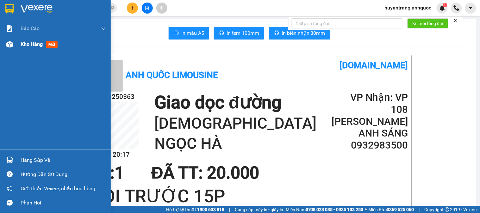
click at [12, 43] on img at bounding box center [9, 44] width 7 height 7
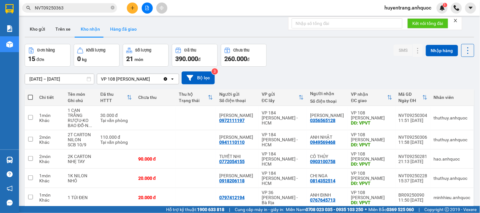
click at [121, 33] on button "Hàng đã giao" at bounding box center [123, 29] width 37 height 15
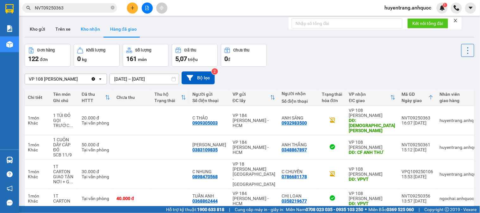
click at [97, 29] on button "Kho nhận" at bounding box center [90, 29] width 29 height 15
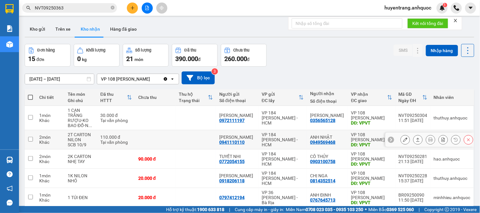
scroll to position [29, 0]
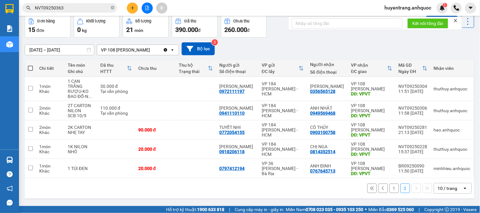
click at [391, 192] on button "1" at bounding box center [394, 188] width 9 height 9
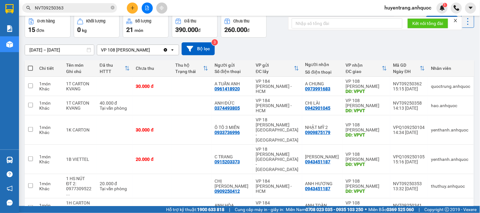
scroll to position [0, 0]
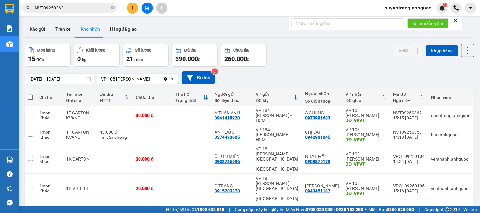
click at [74, 80] on input "01/09/2025 – 11/09/2025" at bounding box center [59, 79] width 69 height 10
click at [272, 56] on div "Đơn hàng 15 đơn Khối lượng 0 kg Số lượng 21 món Đã thu 390.000 đ Chưa thu 260.0…" at bounding box center [250, 55] width 450 height 23
click at [301, 116] on td "VP 184 Nguyễn Văn Trỗi - HCM" at bounding box center [277, 115] width 49 height 19
checkbox input "true"
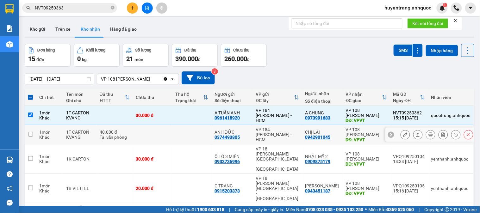
click at [297, 135] on div "VP 184 Nguyễn Văn Trỗi - HCM" at bounding box center [277, 134] width 43 height 15
checkbox input "true"
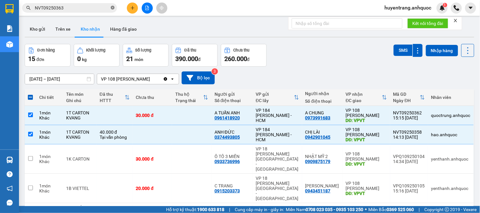
click at [112, 9] on icon "close-circle" at bounding box center [113, 8] width 4 height 4
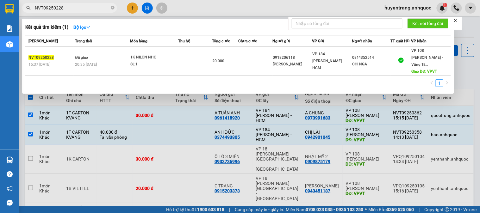
type input "NVT09250228"
click at [280, 109] on div at bounding box center [240, 106] width 480 height 213
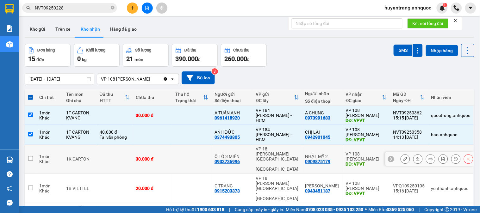
click at [189, 148] on td at bounding box center [191, 159] width 39 height 29
checkbox input "true"
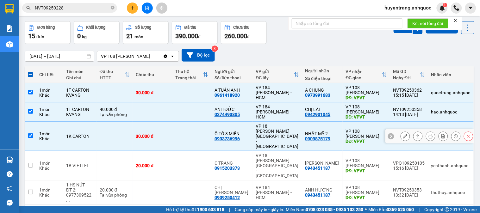
scroll to position [35, 0]
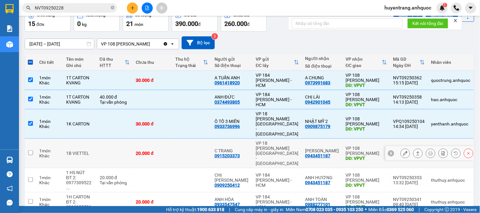
click at [189, 141] on td at bounding box center [191, 153] width 39 height 29
checkbox input "true"
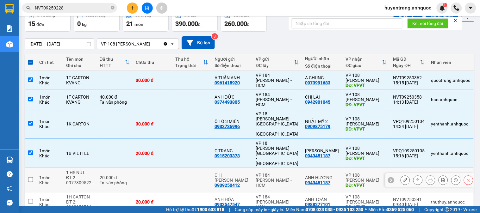
click at [184, 168] on td at bounding box center [191, 180] width 39 height 24
checkbox input "true"
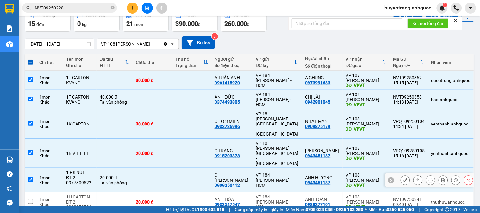
scroll to position [70, 0]
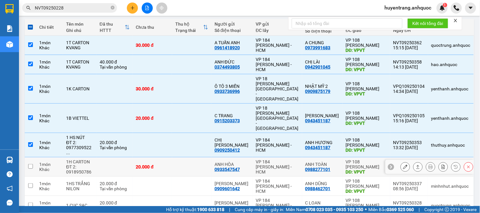
click at [184, 158] on td at bounding box center [191, 167] width 39 height 19
checkbox input "true"
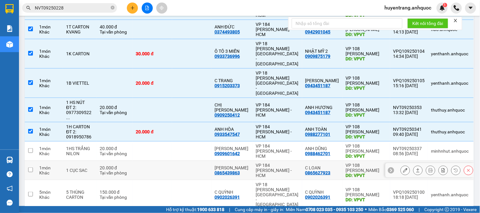
scroll to position [119, 0]
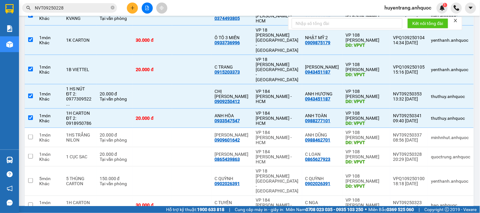
checkbox input "false"
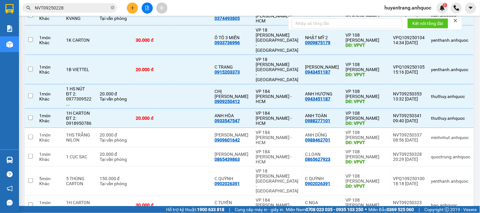
checkbox input "false"
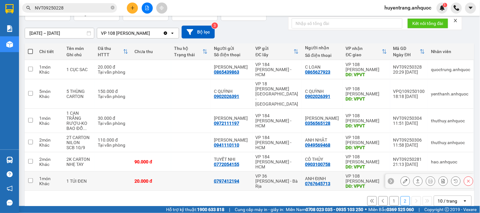
scroll to position [47, 0]
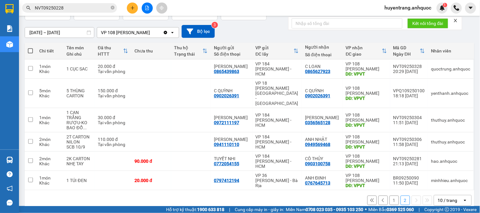
click at [390, 196] on button "1" at bounding box center [394, 200] width 9 height 9
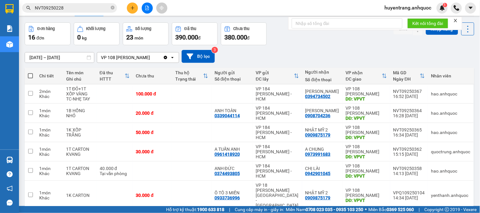
scroll to position [11, 0]
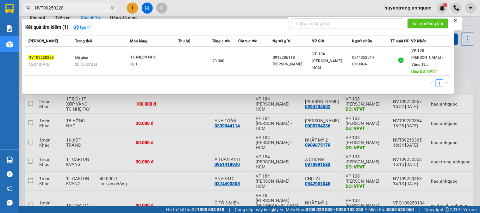
click at [67, 10] on input "NVT09250228" at bounding box center [72, 7] width 75 height 7
type input "NVT09250347"
click at [216, 128] on div at bounding box center [240, 106] width 480 height 213
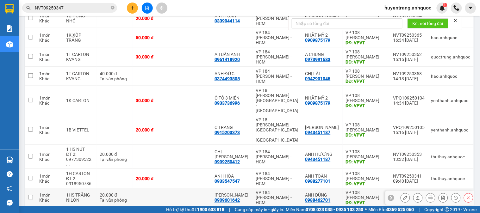
scroll to position [117, 0]
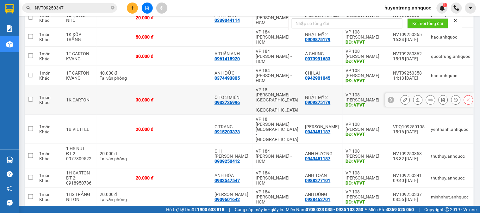
click at [332, 97] on div "NHẬT MỸ 2 0909875179" at bounding box center [322, 100] width 34 height 10
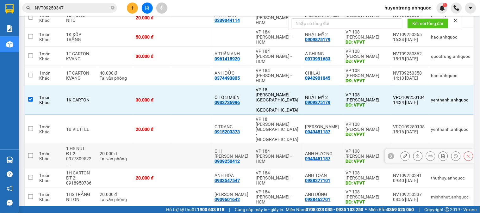
click at [325, 156] on div "0943451187" at bounding box center [317, 158] width 25 height 5
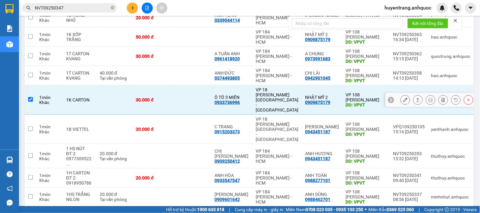
click at [321, 95] on div "NHẬT MỸ 2" at bounding box center [322, 97] width 34 height 5
checkbox input "false"
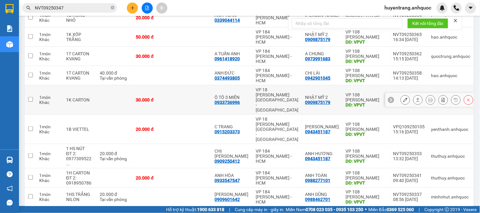
scroll to position [0, 0]
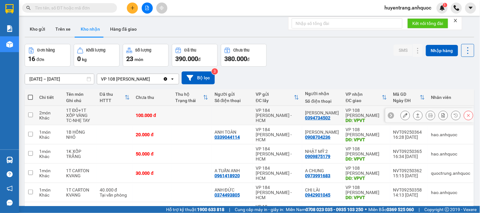
click at [257, 119] on td "VP 184 [PERSON_NAME] - HCM" at bounding box center [277, 115] width 49 height 19
checkbox input "true"
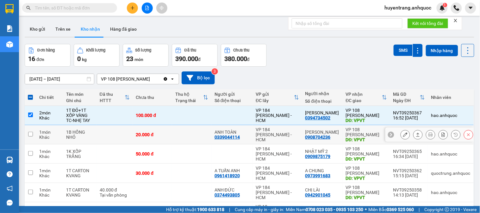
click at [266, 141] on td "VP 184 [PERSON_NAME] - HCM" at bounding box center [277, 134] width 49 height 19
checkbox input "true"
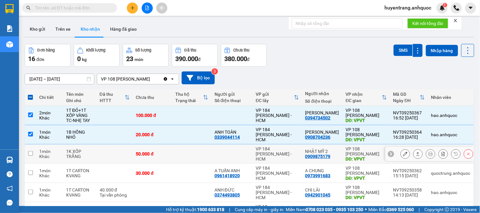
click at [282, 156] on div "VP 184 [PERSON_NAME] - HCM" at bounding box center [277, 154] width 43 height 15
checkbox input "true"
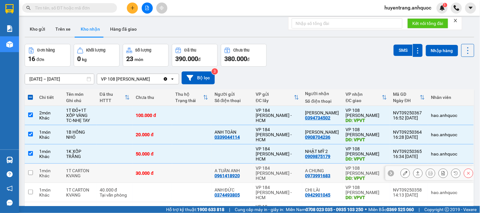
click at [287, 177] on div "VP 184 [PERSON_NAME] - HCM" at bounding box center [277, 173] width 43 height 15
checkbox input "true"
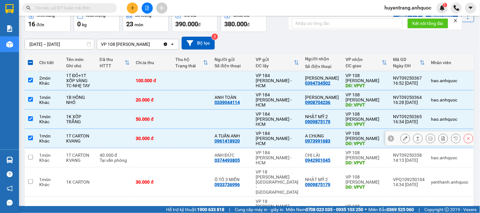
scroll to position [35, 0]
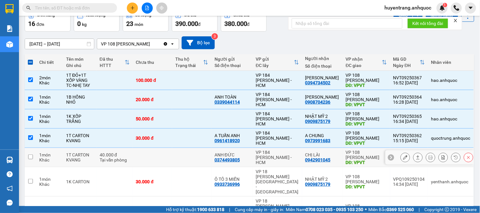
click at [289, 164] on td "VP 184 [PERSON_NAME] - HCM" at bounding box center [277, 157] width 49 height 19
checkbox input "true"
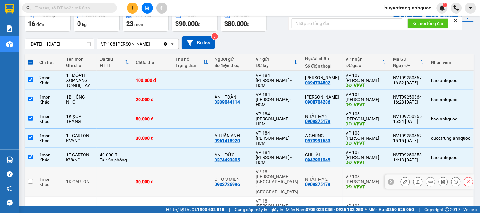
click at [287, 177] on div "VP 18 [PERSON_NAME][GEOGRAPHIC_DATA] - [GEOGRAPHIC_DATA]" at bounding box center [277, 181] width 43 height 25
checkbox input "true"
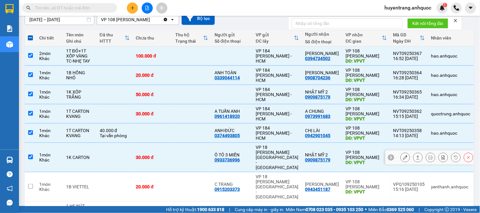
scroll to position [70, 0]
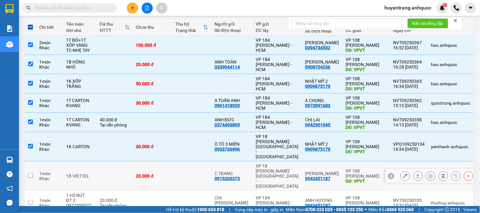
click at [290, 165] on div "VP 18 [PERSON_NAME][GEOGRAPHIC_DATA] - [GEOGRAPHIC_DATA]" at bounding box center [277, 176] width 43 height 25
checkbox input "true"
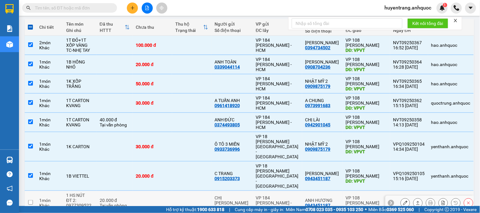
click at [290, 196] on div "VP 184 [PERSON_NAME] - HCM" at bounding box center [277, 203] width 43 height 15
checkbox input "true"
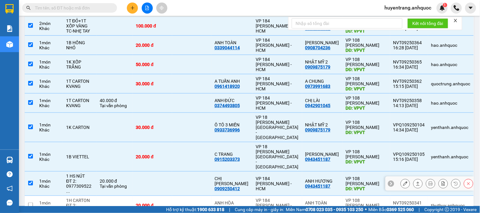
scroll to position [105, 0]
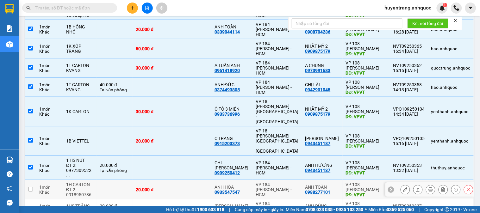
click at [286, 182] on div "VP 184 Nguyễn Văn Trỗi - HCM" at bounding box center [277, 189] width 43 height 15
checkbox input "true"
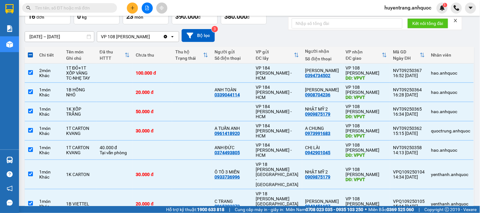
scroll to position [35, 0]
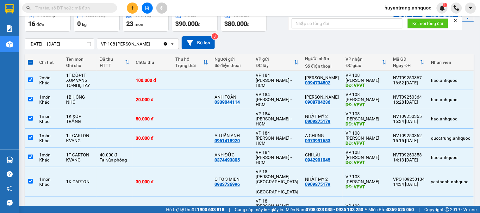
click at [83, 9] on input "text" at bounding box center [72, 7] width 75 height 7
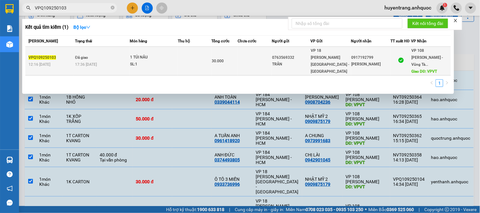
type input "VPQ109250103"
click at [339, 52] on span "VP 18 Nguyễn Thái Bình - Quận 1" at bounding box center [330, 60] width 39 height 25
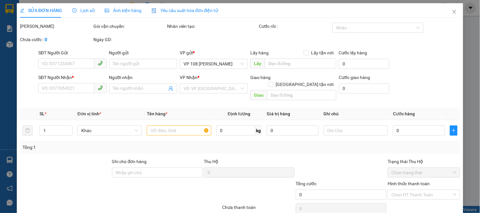
type input "0763569332"
type input "TRÂN"
type input "0917192799"
type input "ANH PHƯƠNG"
type input "VPVT"
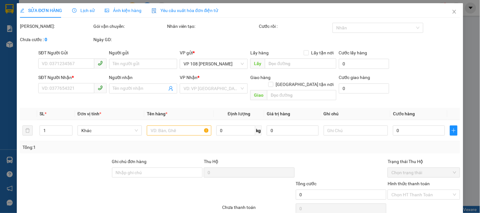
type input "SCB 11/9-VPQ1 THẢO"
type input "30.000"
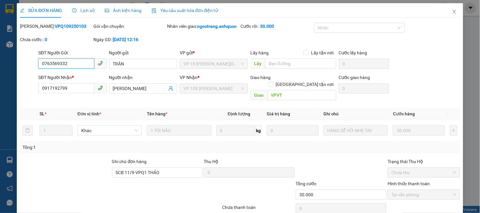
checkbox input "true"
click at [452, 14] on icon "close" at bounding box center [454, 11] width 5 height 5
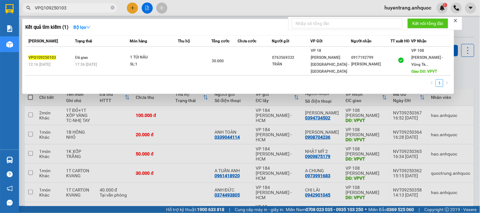
click at [83, 6] on input "VPQ109250103" at bounding box center [72, 7] width 75 height 7
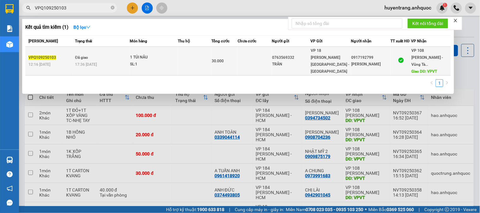
click at [103, 56] on td "Đã giao 17:36 - 11/09" at bounding box center [101, 61] width 56 height 29
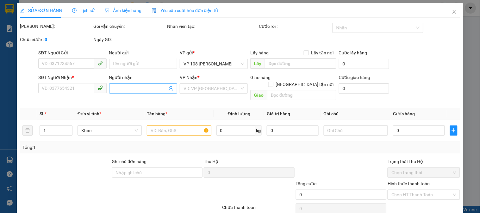
type input "0763569332"
type input "TRÂN"
type input "0917192799"
type input "ANH PHƯƠNG"
type input "VPVT"
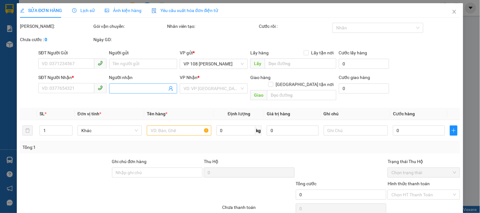
type input "SCB 11/9-VPQ1 THẢO"
type input "30.000"
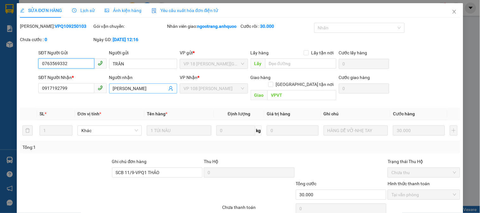
checkbox input "true"
click at [452, 12] on icon "close" at bounding box center [454, 11] width 5 height 5
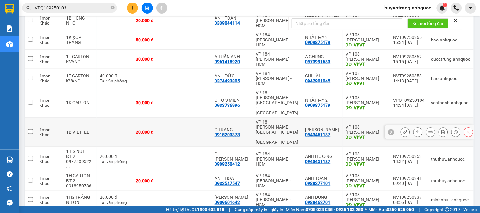
scroll to position [119, 0]
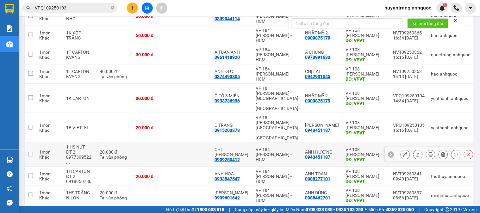
click at [305, 143] on td "ANH HƯƠNG 0943451187" at bounding box center [322, 155] width 41 height 24
checkbox input "true"
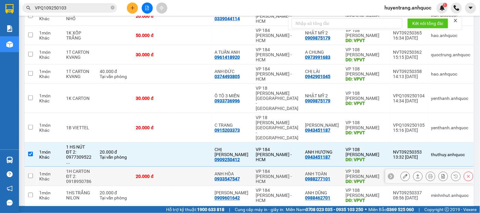
click at [306, 167] on td "ANH TOÀN 0988277101" at bounding box center [322, 176] width 41 height 19
checkbox input "true"
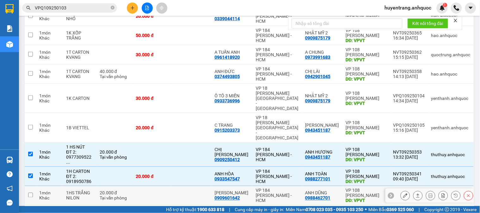
click at [302, 186] on td "VP 184 Nguyễn Văn Trỗi - HCM" at bounding box center [277, 195] width 49 height 19
checkbox input "true"
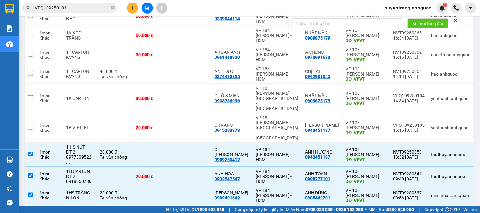
click at [403, 211] on button "2" at bounding box center [405, 215] width 9 height 9
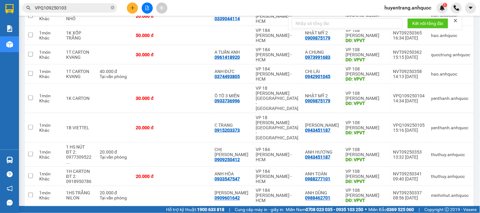
checkbox input "false"
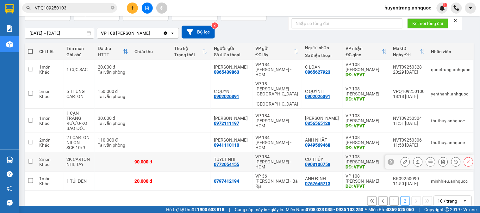
scroll to position [47, 0]
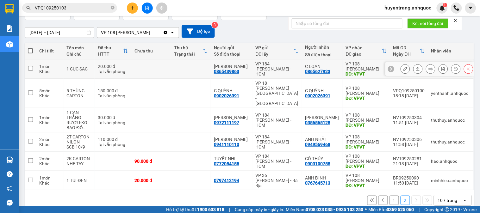
click at [264, 69] on div "VP 184 Nguyễn Văn Trỗi - HCM" at bounding box center [277, 68] width 43 height 15
checkbox input "true"
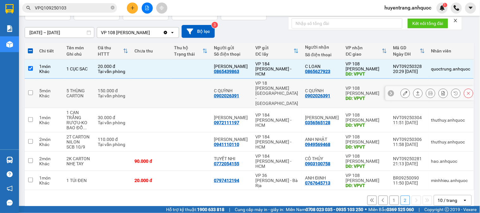
click at [267, 88] on div "VP 18 Nguyễn Thái Bình - Quận 1" at bounding box center [277, 93] width 43 height 25
checkbox input "true"
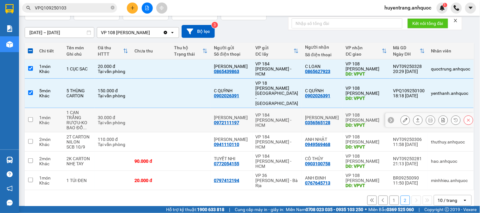
click at [273, 113] on div "VP 184 Nguyễn Văn Trỗi - HCM" at bounding box center [277, 120] width 43 height 15
checkbox input "true"
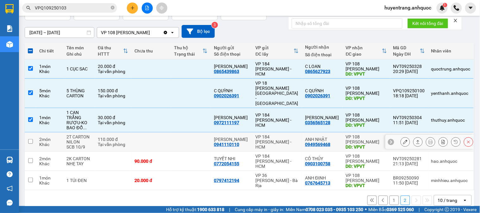
click at [296, 134] on div "VP 184 Nguyễn Văn Trỗi - HCM" at bounding box center [277, 141] width 43 height 15
checkbox input "true"
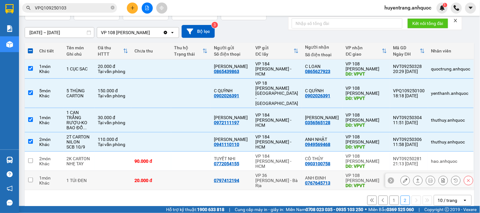
click at [289, 173] on div "VP 36 Lê Thành Duy - Bà Rịa" at bounding box center [277, 180] width 43 height 15
checkbox input "true"
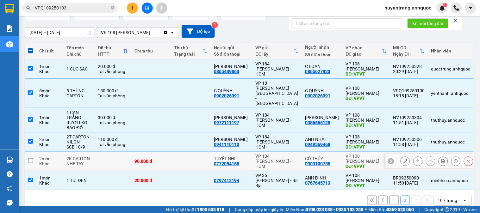
click at [290, 154] on div "VP 184 Nguyễn Văn Trỗi - HCM" at bounding box center [277, 161] width 43 height 15
checkbox input "true"
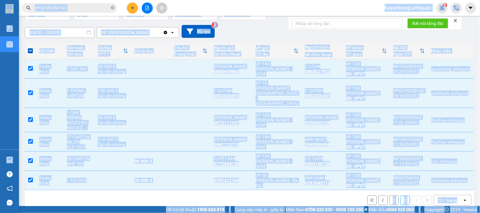
click at [159, 195] on div "1 2 10 / trang open" at bounding box center [249, 200] width 445 height 11
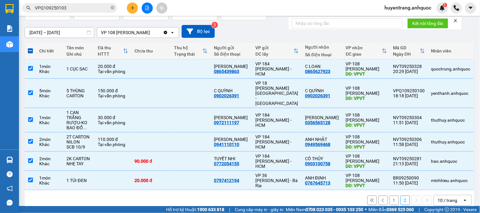
click at [390, 196] on button "1" at bounding box center [394, 200] width 9 height 9
checkbox input "false"
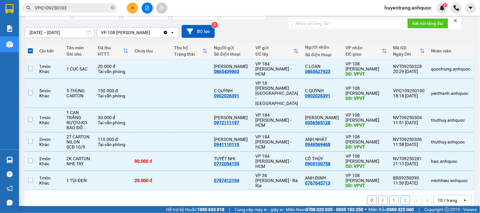
checkbox input "false"
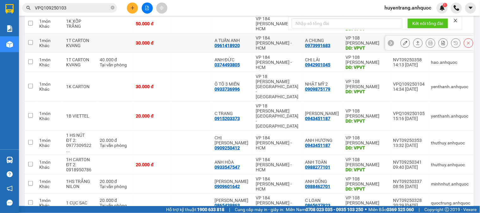
scroll to position [117, 0]
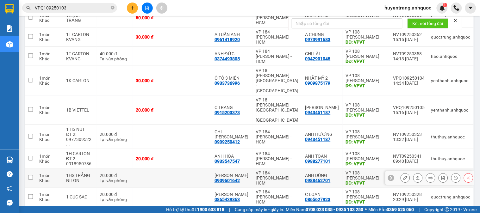
click at [327, 178] on div "0988462701" at bounding box center [317, 180] width 25 height 5
click at [401, 213] on button "2" at bounding box center [405, 217] width 9 height 9
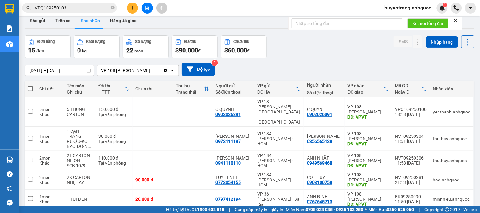
scroll to position [0, 0]
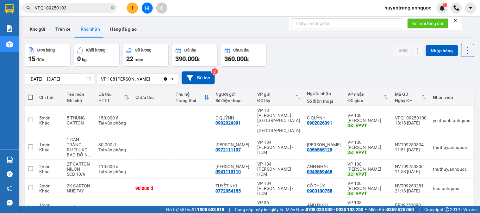
click at [399, 8] on span "huyentrang.anhquoc" at bounding box center [408, 8] width 57 height 8
click at [402, 18] on span "Đăng xuất" at bounding box center [411, 19] width 44 height 7
